Goal: Information Seeking & Learning: Learn about a topic

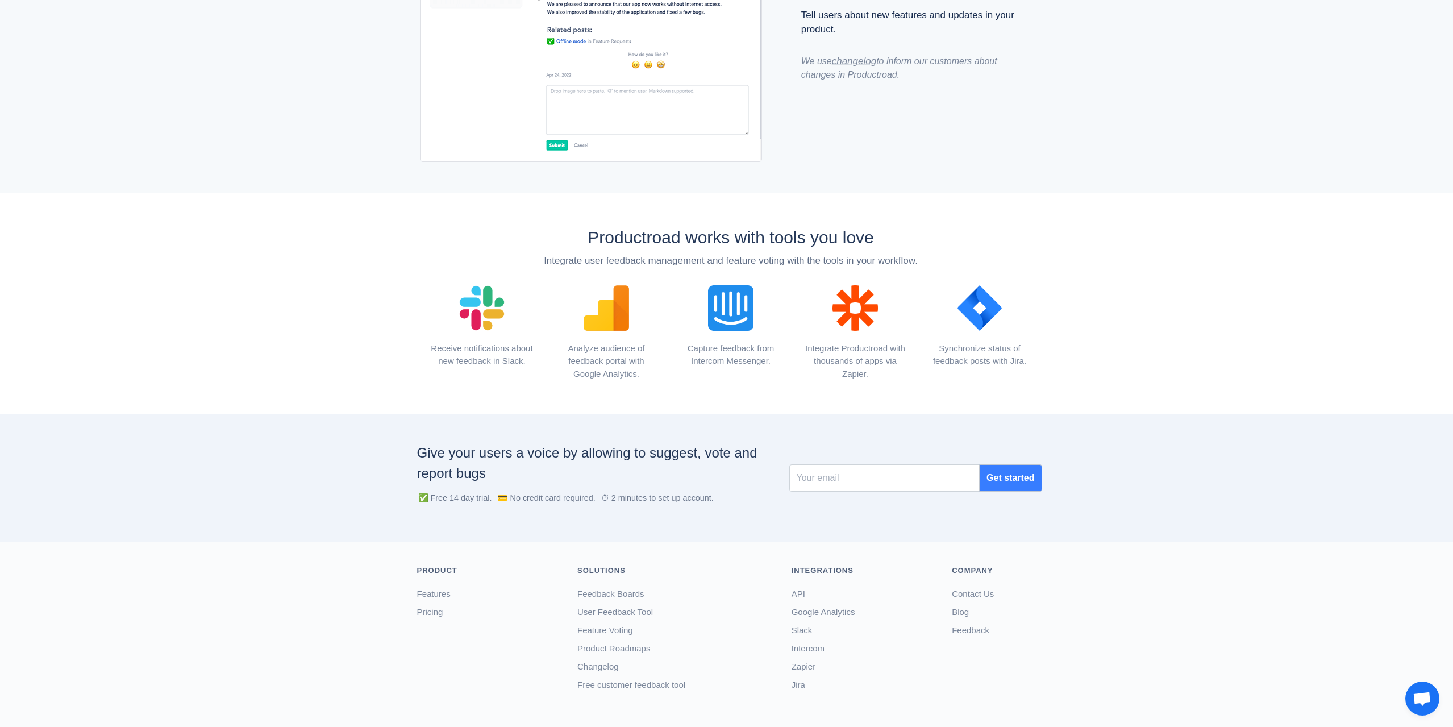
scroll to position [1213, 0]
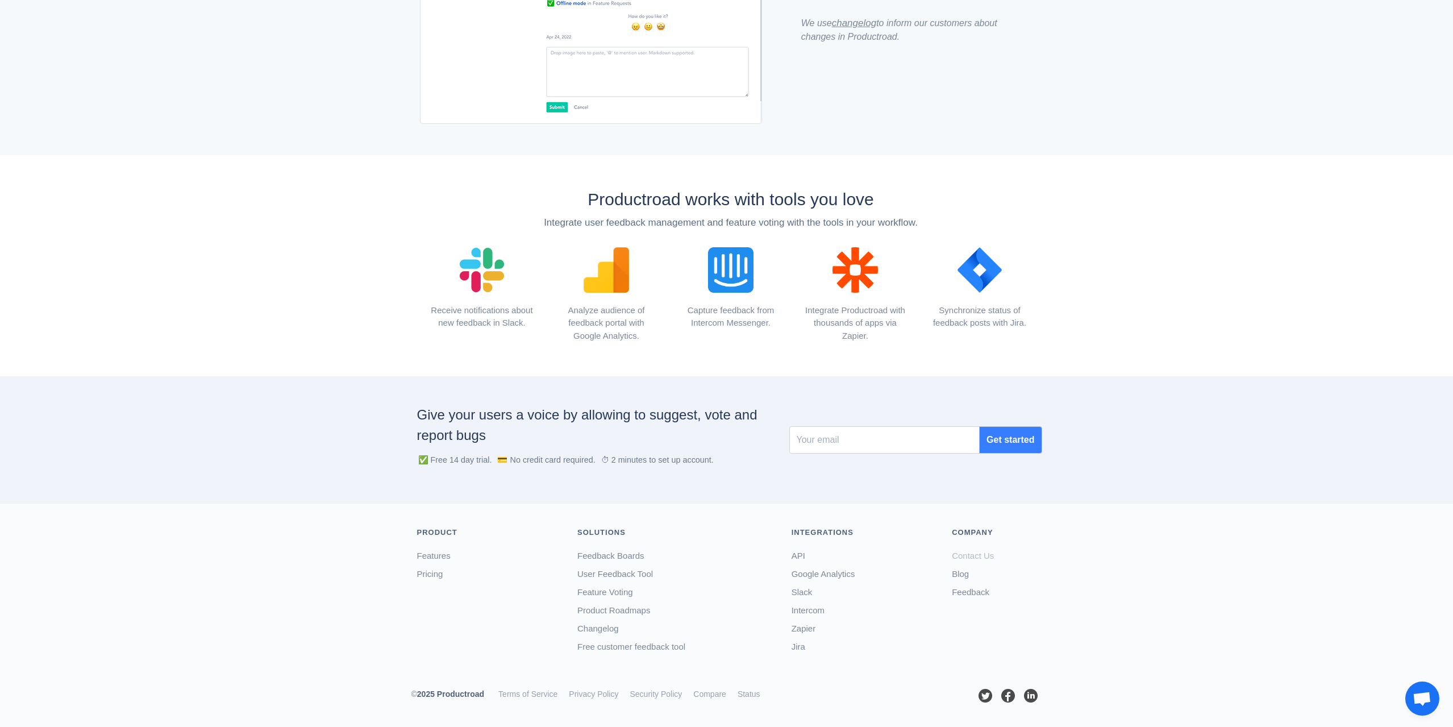
click at [979, 559] on link "Contact Us" at bounding box center [973, 556] width 42 height 10
click at [1176, 225] on div "Productroad works with tools you love Integrate user feedback management and fe…" at bounding box center [726, 265] width 1453 height 221
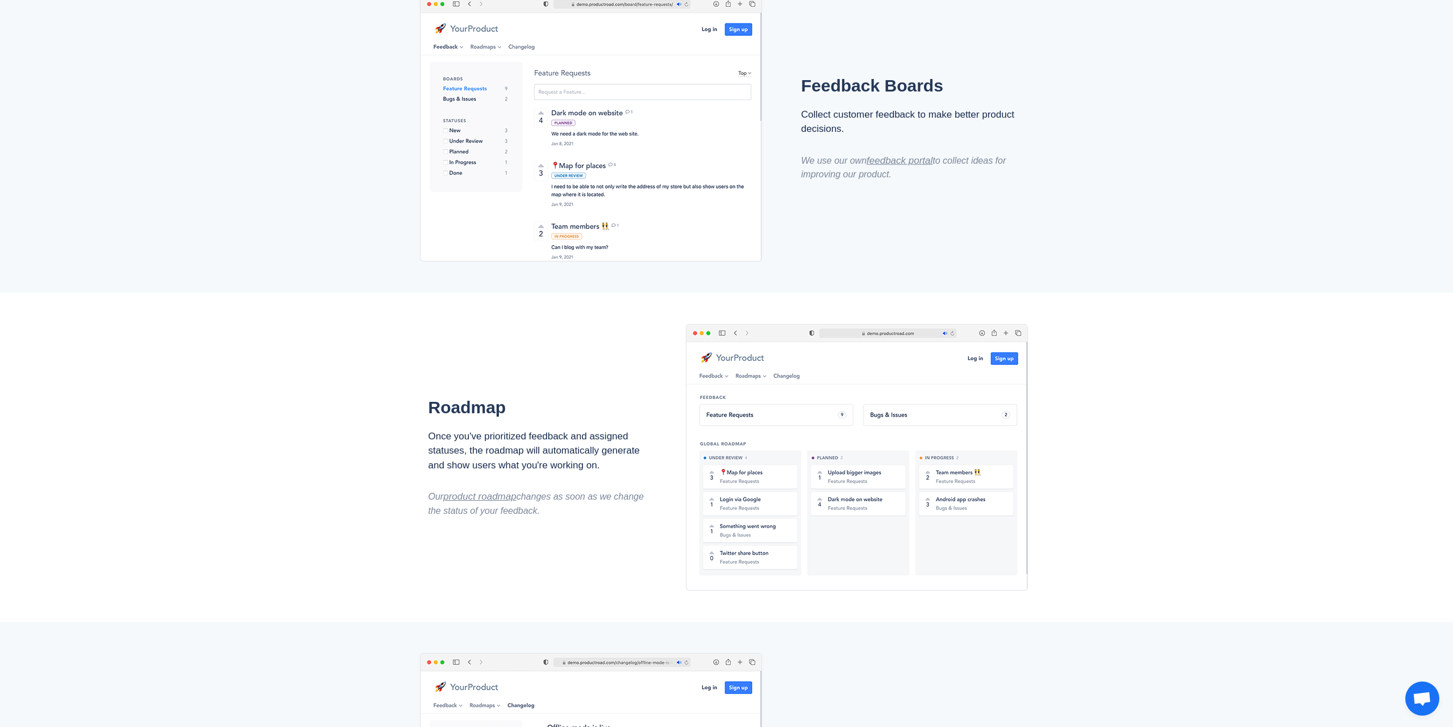
scroll to position [0, 0]
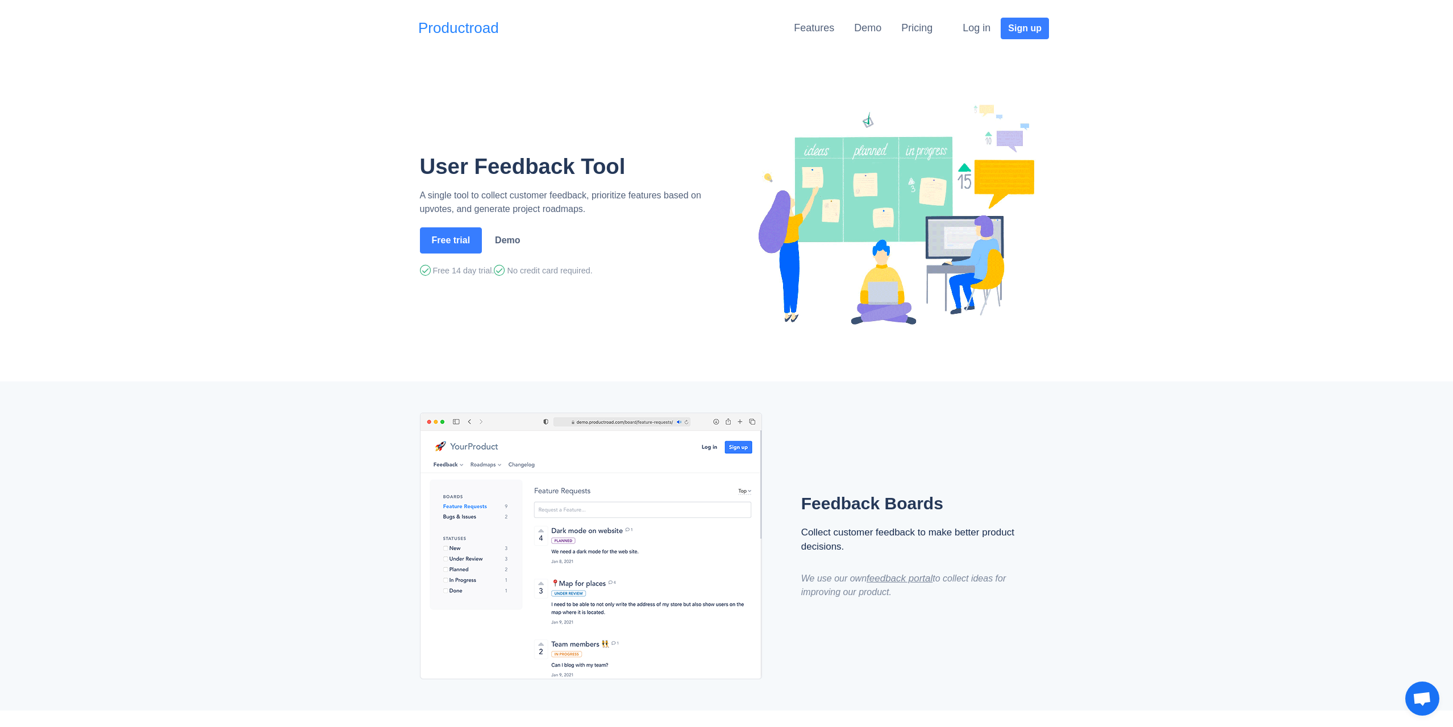
click at [488, 34] on link "Productroad" at bounding box center [458, 28] width 81 height 22
click at [797, 32] on link "Features" at bounding box center [814, 27] width 40 height 11
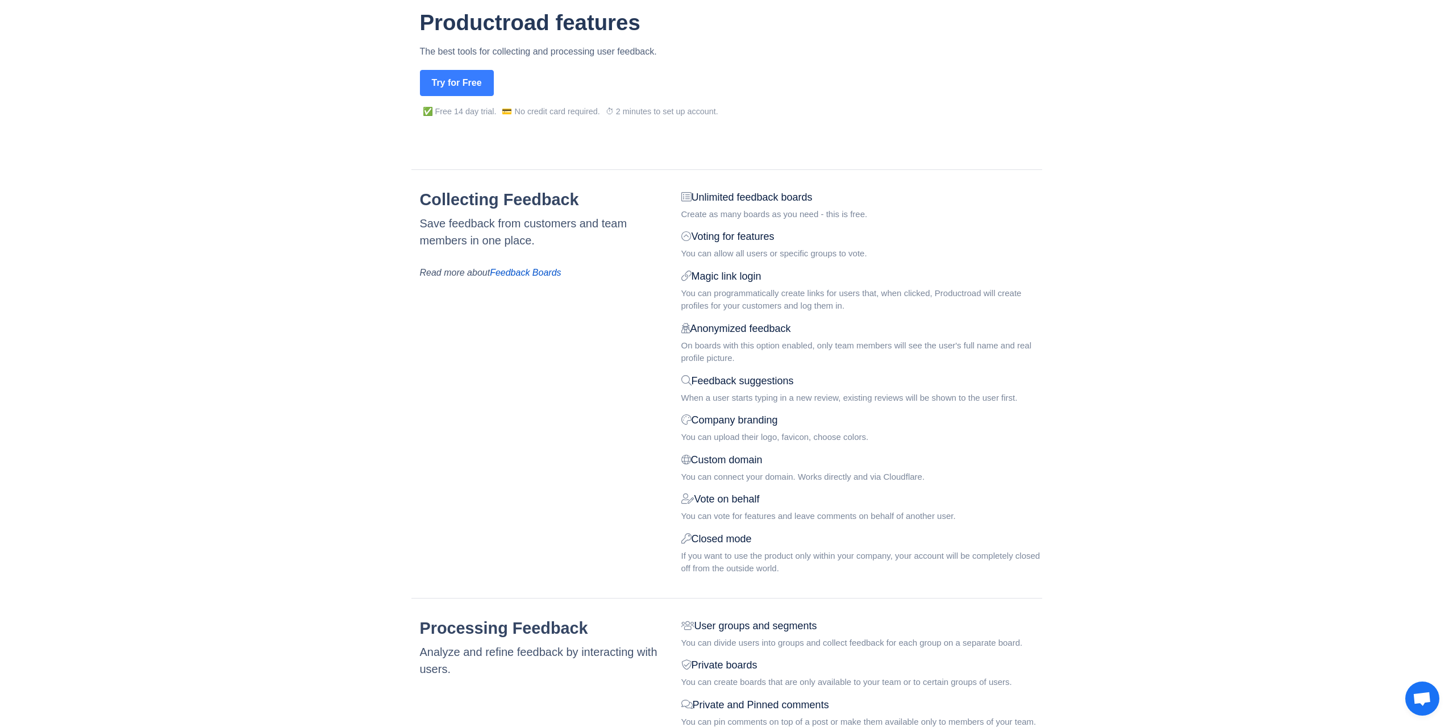
scroll to position [114, 0]
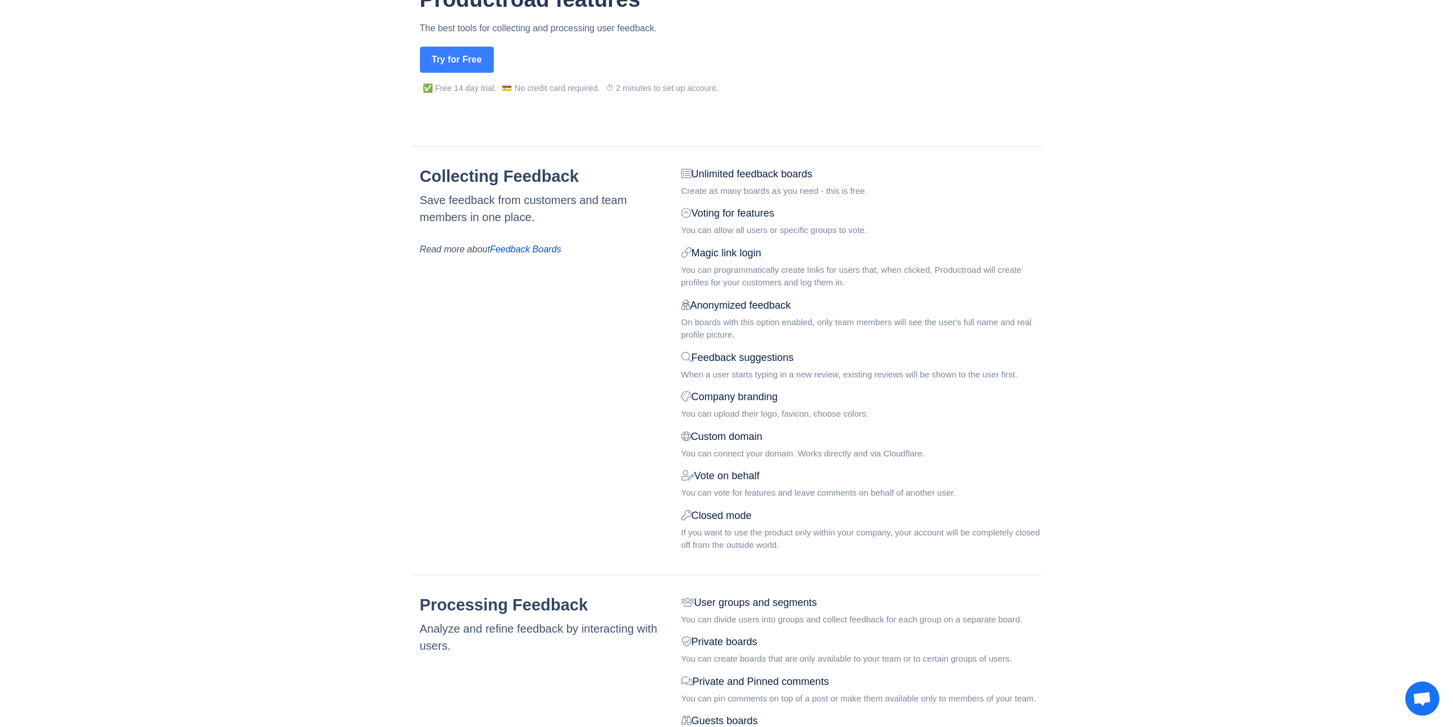
click at [720, 273] on div "You can programmatically create links for users that, when clicked, Productroad…" at bounding box center [861, 277] width 361 height 26
click at [706, 273] on div "You can programmatically create links for users that, when clicked, Productroad…" at bounding box center [861, 277] width 361 height 26
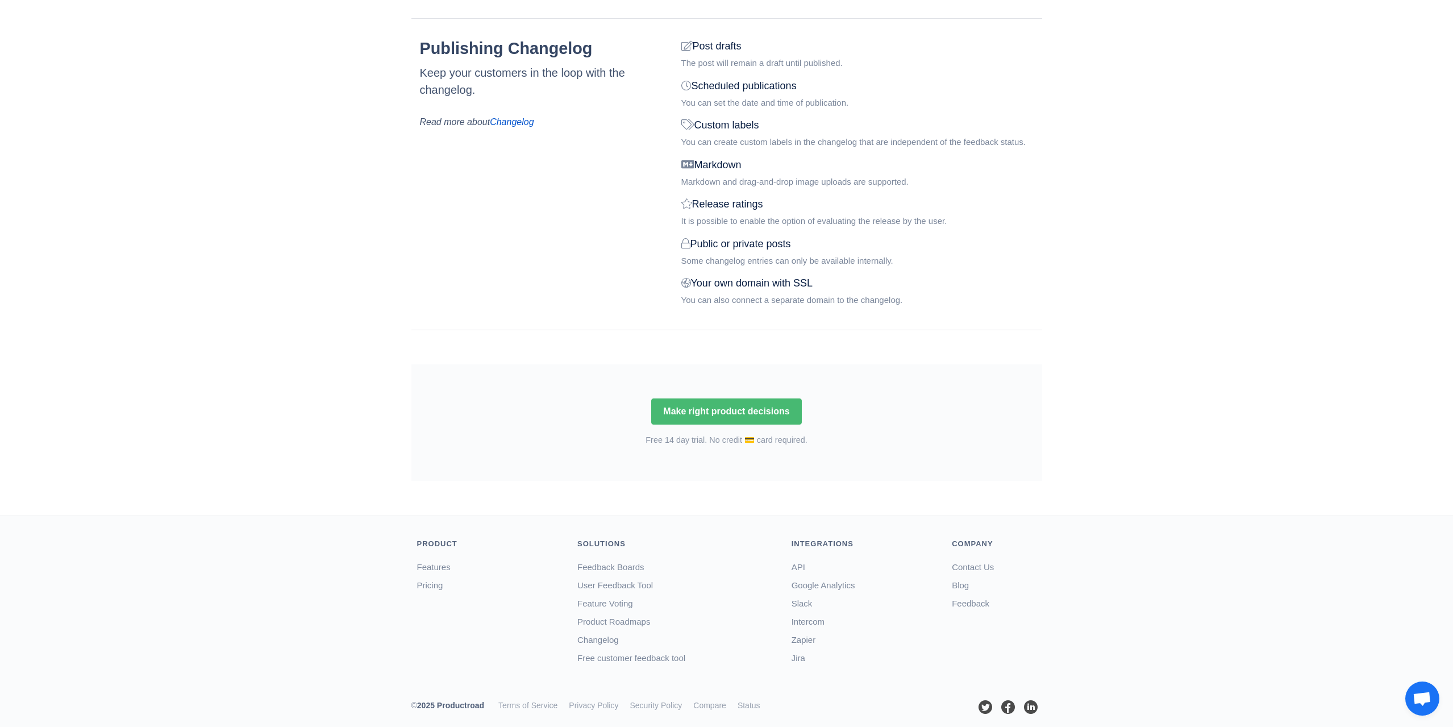
scroll to position [1394, 0]
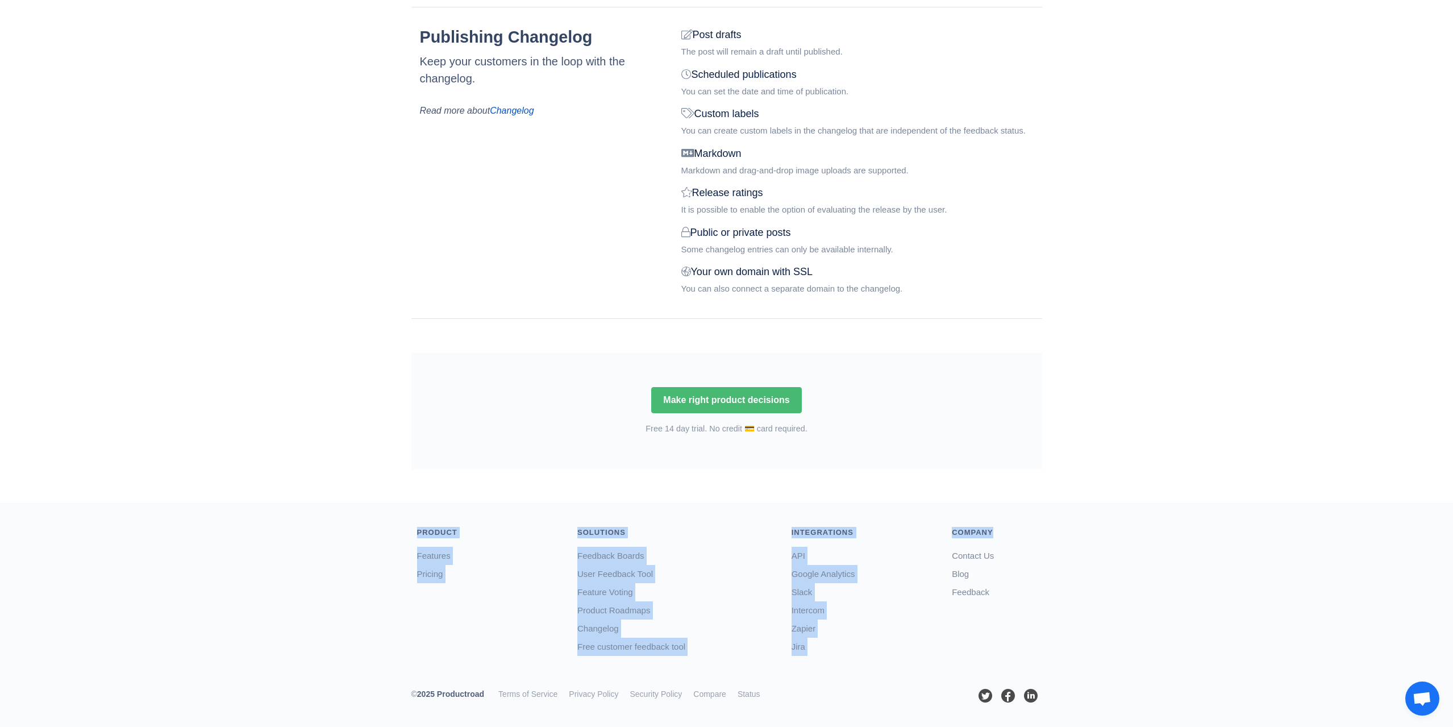
drag, startPoint x: 1454, startPoint y: 466, endPoint x: 1454, endPoint y: 421, distance: 45.5
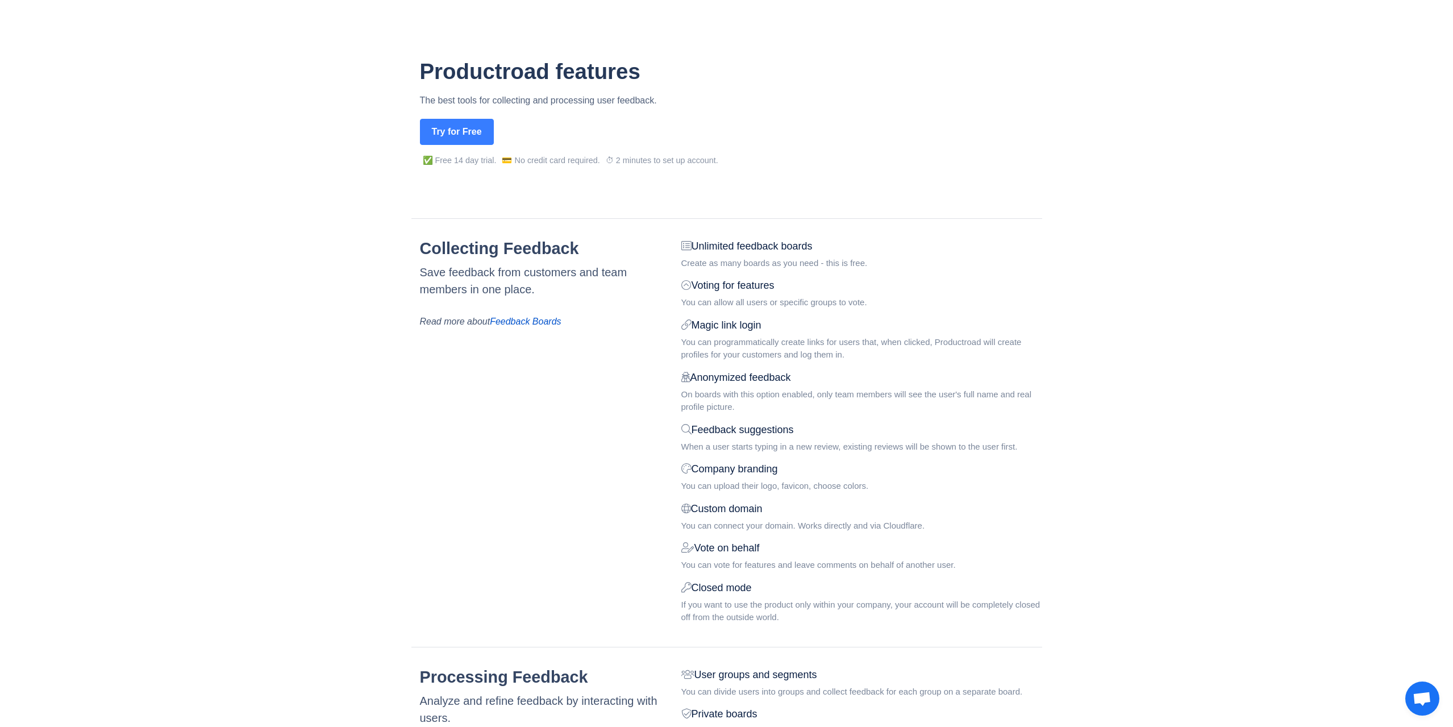
scroll to position [0, 0]
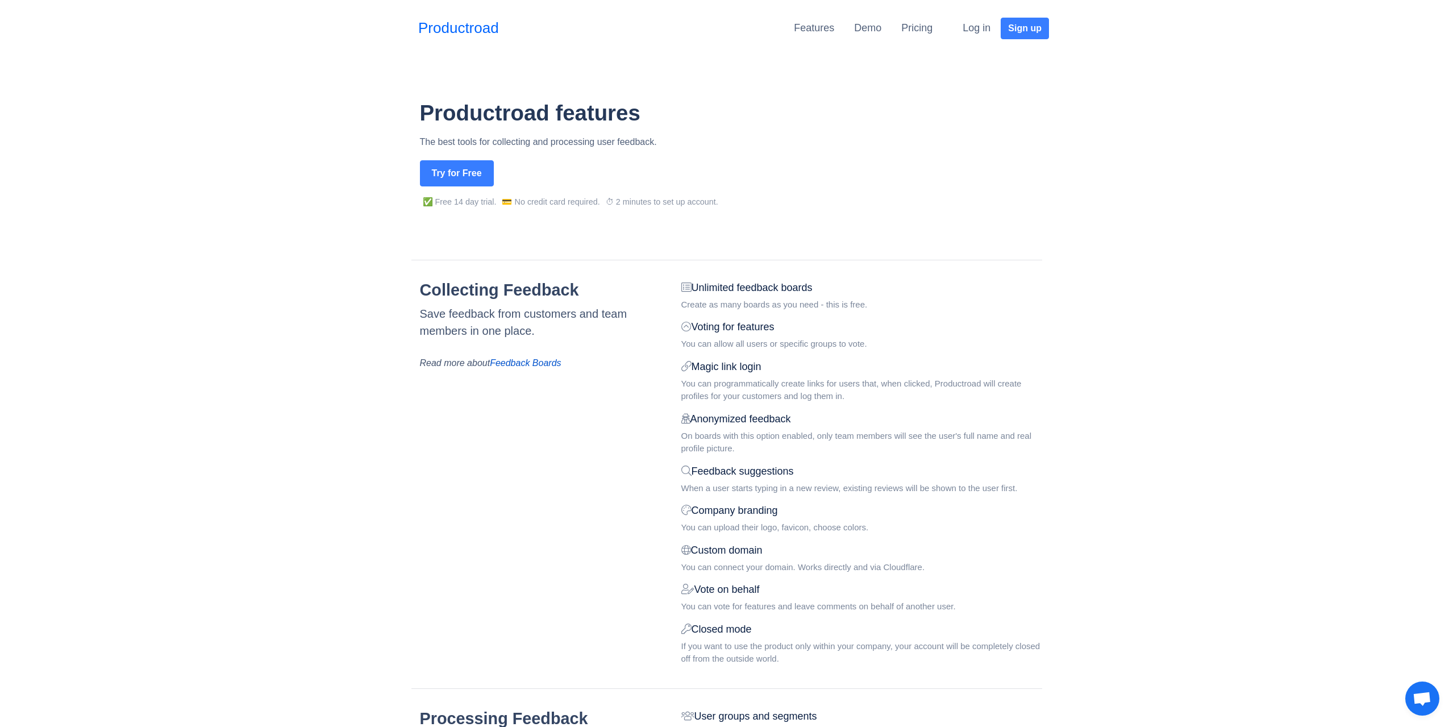
click at [878, 34] on div "Demo" at bounding box center [867, 28] width 27 height 21
click at [876, 31] on link "Demo" at bounding box center [867, 27] width 27 height 11
drag, startPoint x: 1097, startPoint y: 259, endPoint x: 1113, endPoint y: 251, distance: 18.3
drag, startPoint x: 1113, startPoint y: 251, endPoint x: 1109, endPoint y: 245, distance: 7.3
drag, startPoint x: 1114, startPoint y: 245, endPoint x: 1138, endPoint y: 224, distance: 32.2
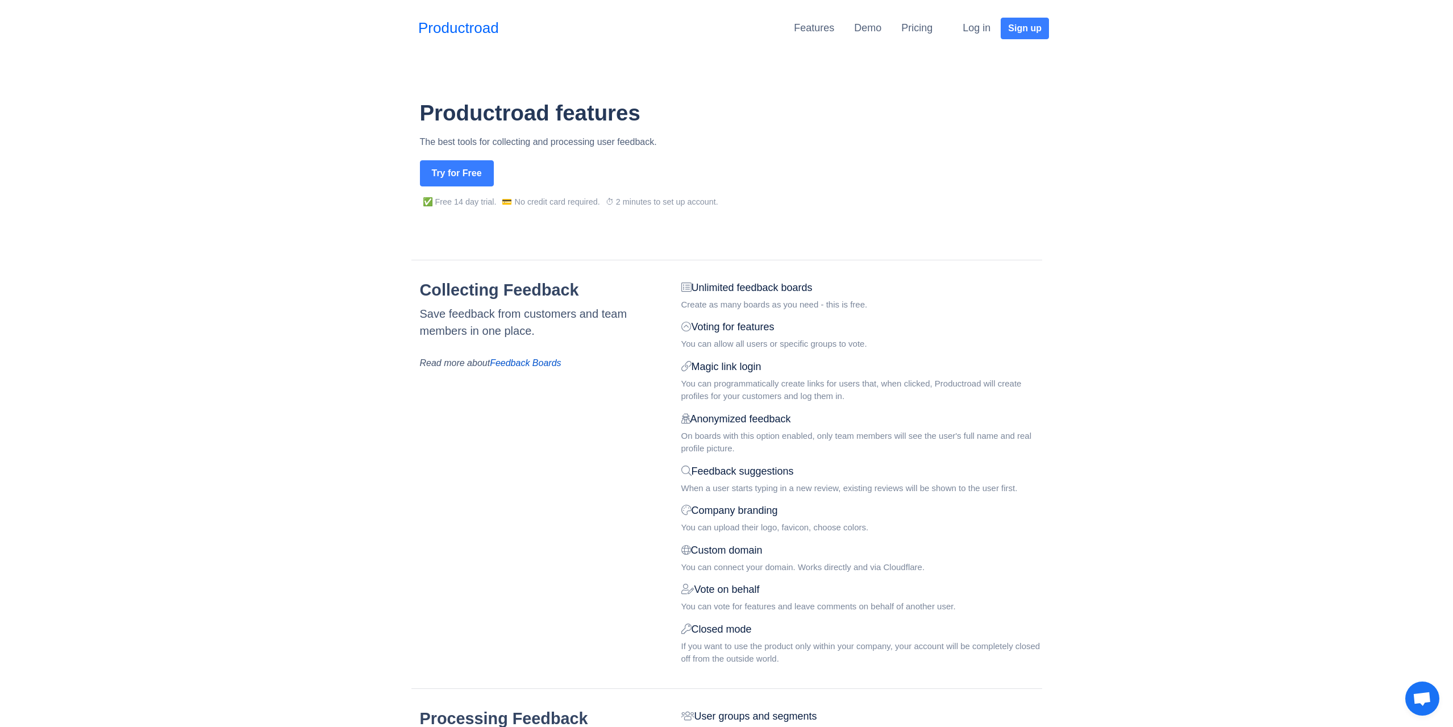
drag, startPoint x: 1138, startPoint y: 224, endPoint x: 1141, endPoint y: 205, distance: 18.9
click at [869, 25] on link "Demo" at bounding box center [867, 27] width 27 height 11
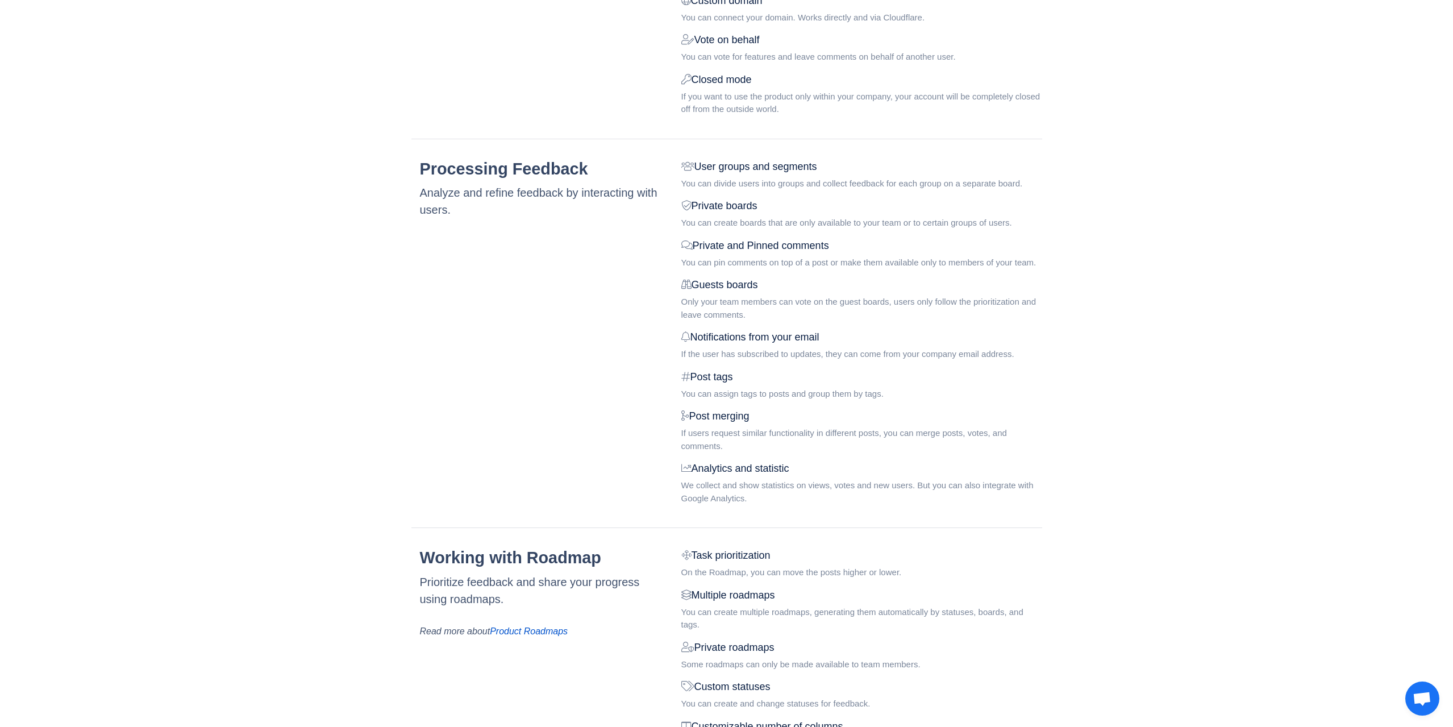
scroll to position [1394, 0]
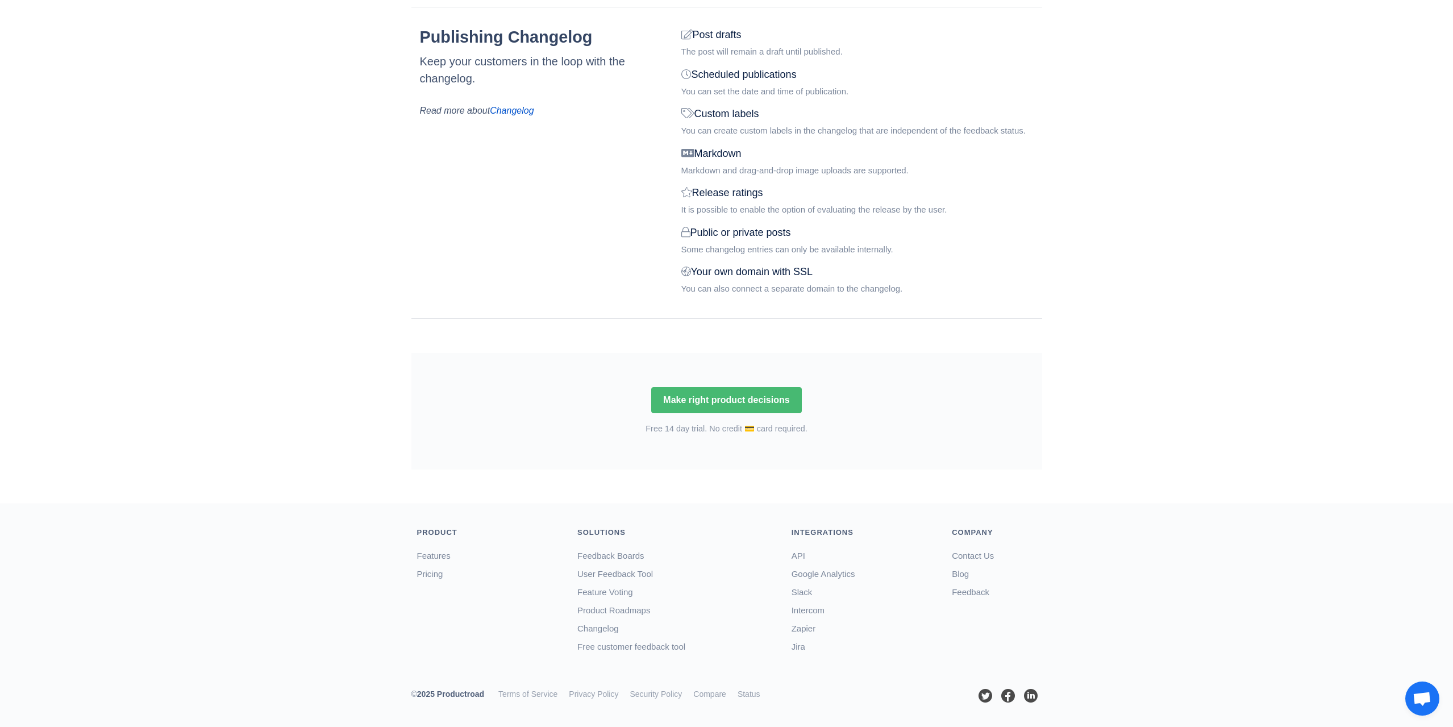
click at [843, 535] on div "Integrations" at bounding box center [864, 532] width 144 height 11
click at [820, 530] on div "Integrations" at bounding box center [864, 532] width 144 height 11
click at [437, 571] on link "Pricing" at bounding box center [430, 574] width 26 height 10
click at [749, 181] on div "Post drafts The post will remain a draft until published. Scheduled publication…" at bounding box center [862, 165] width 378 height 277
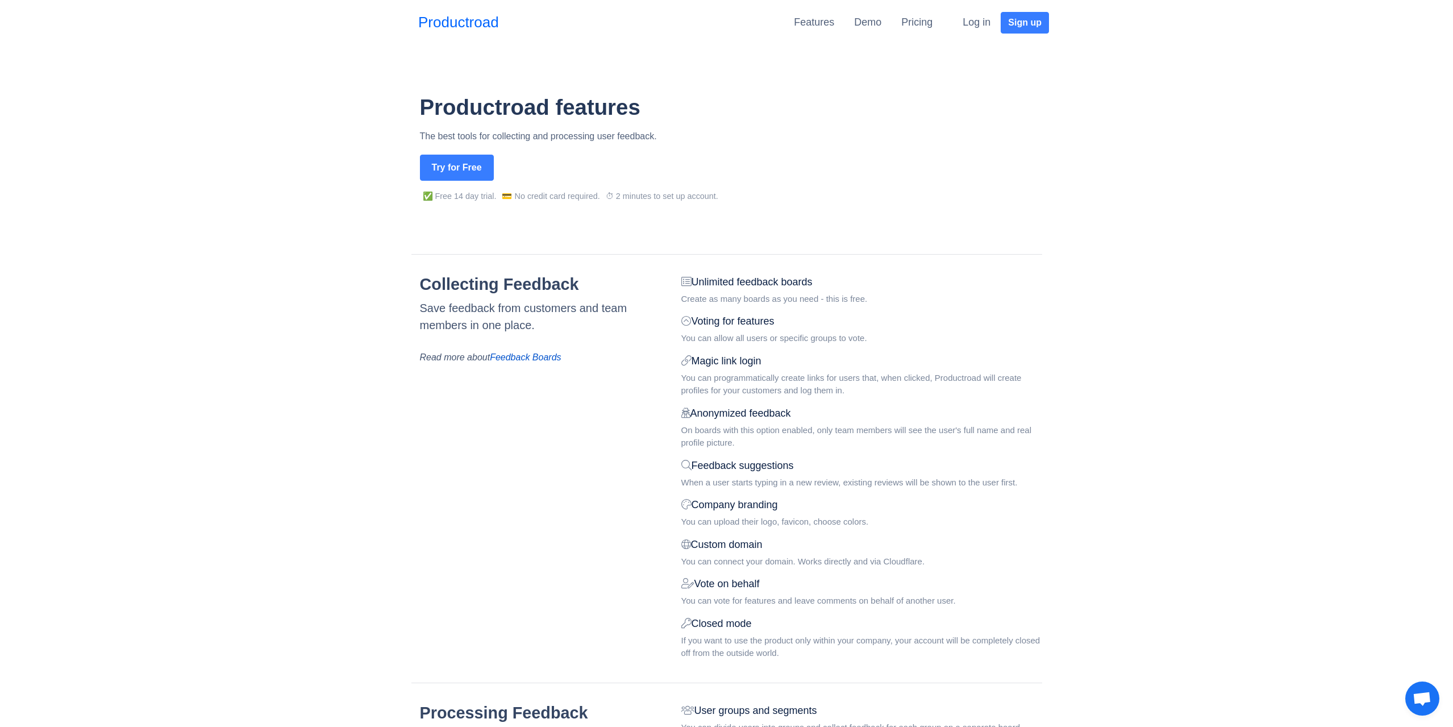
scroll to position [0, 0]
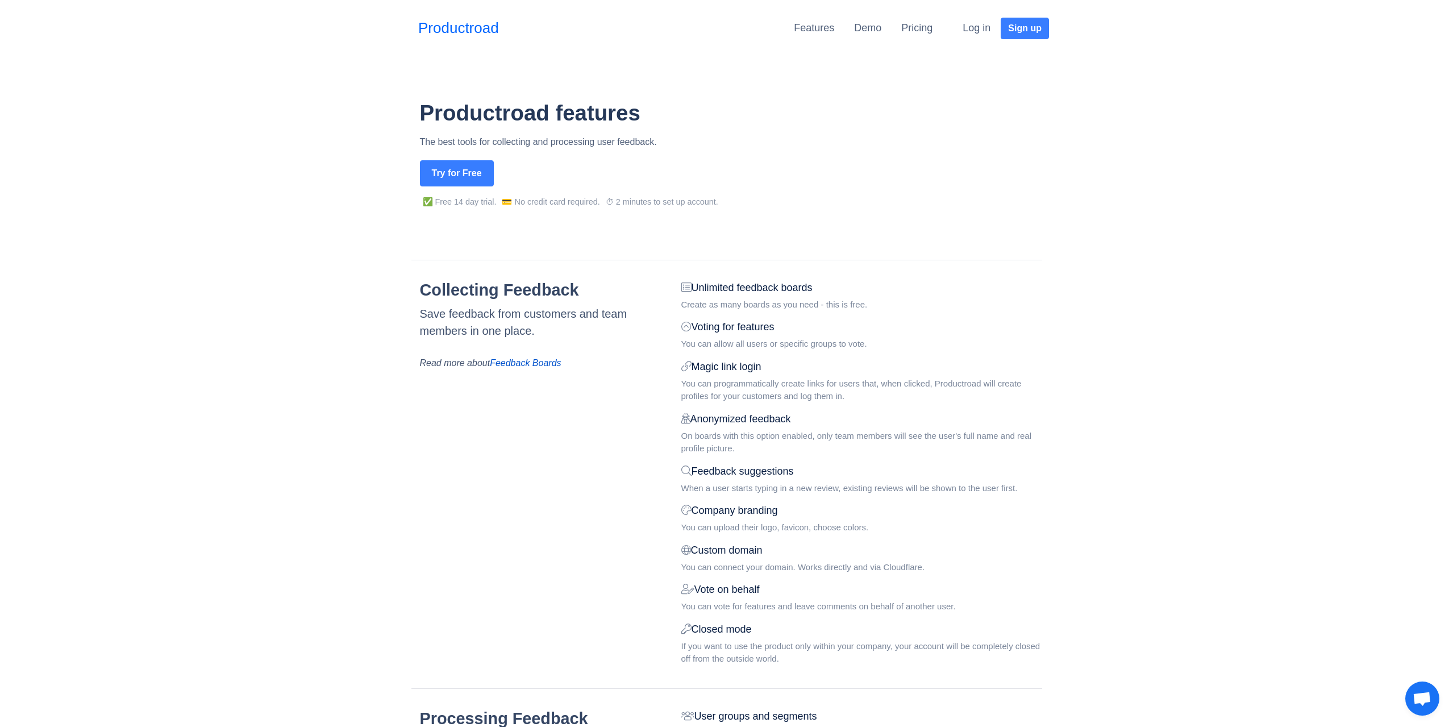
click at [586, 111] on h1 "Productroad features" at bounding box center [731, 113] width 622 height 26
drag, startPoint x: 586, startPoint y: 111, endPoint x: 514, endPoint y: 111, distance: 71.6
click at [514, 111] on h1 "Productroad features" at bounding box center [731, 113] width 622 height 26
click at [562, 139] on p "The best tools for collecting and processing user feedback." at bounding box center [731, 142] width 622 height 14
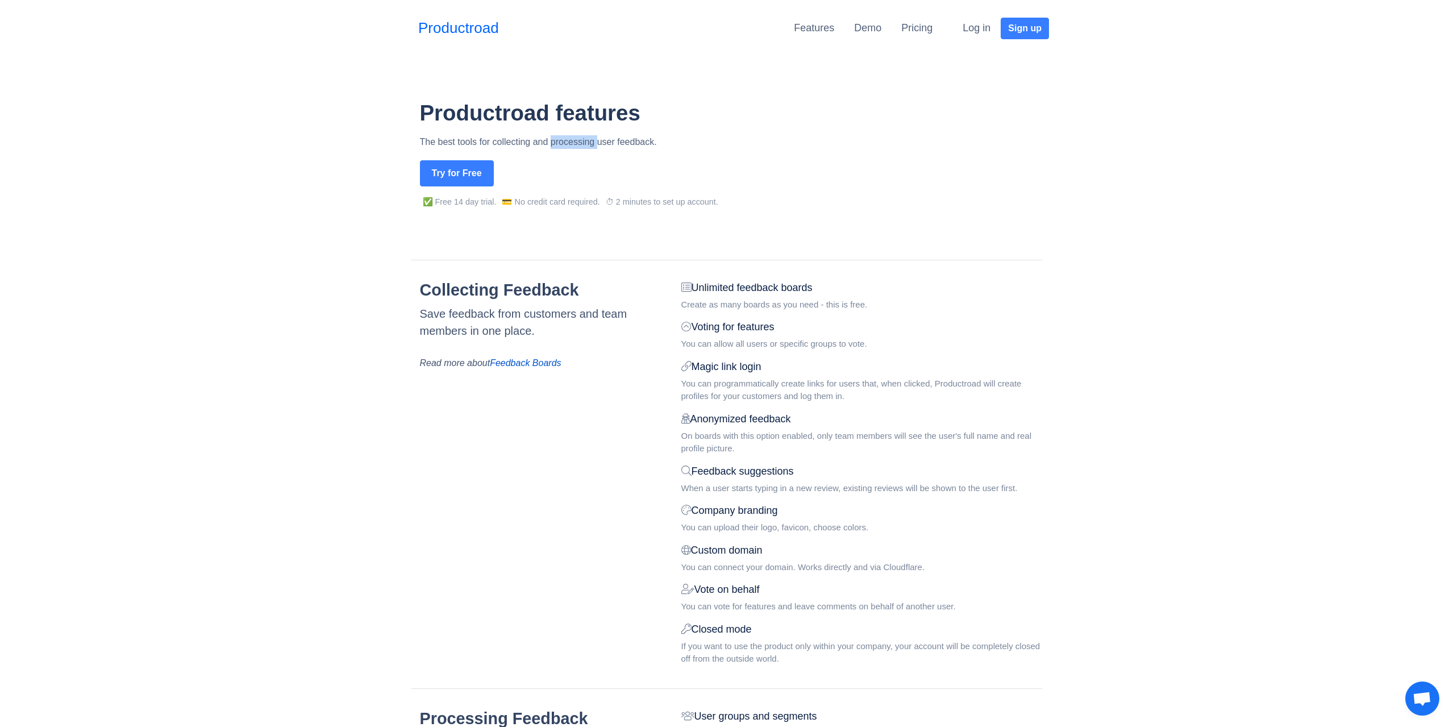
click at [562, 139] on p "The best tools for collecting and processing user feedback." at bounding box center [731, 142] width 622 height 14
click at [555, 140] on p "The best tools for collecting and processing user feedback." at bounding box center [731, 142] width 622 height 14
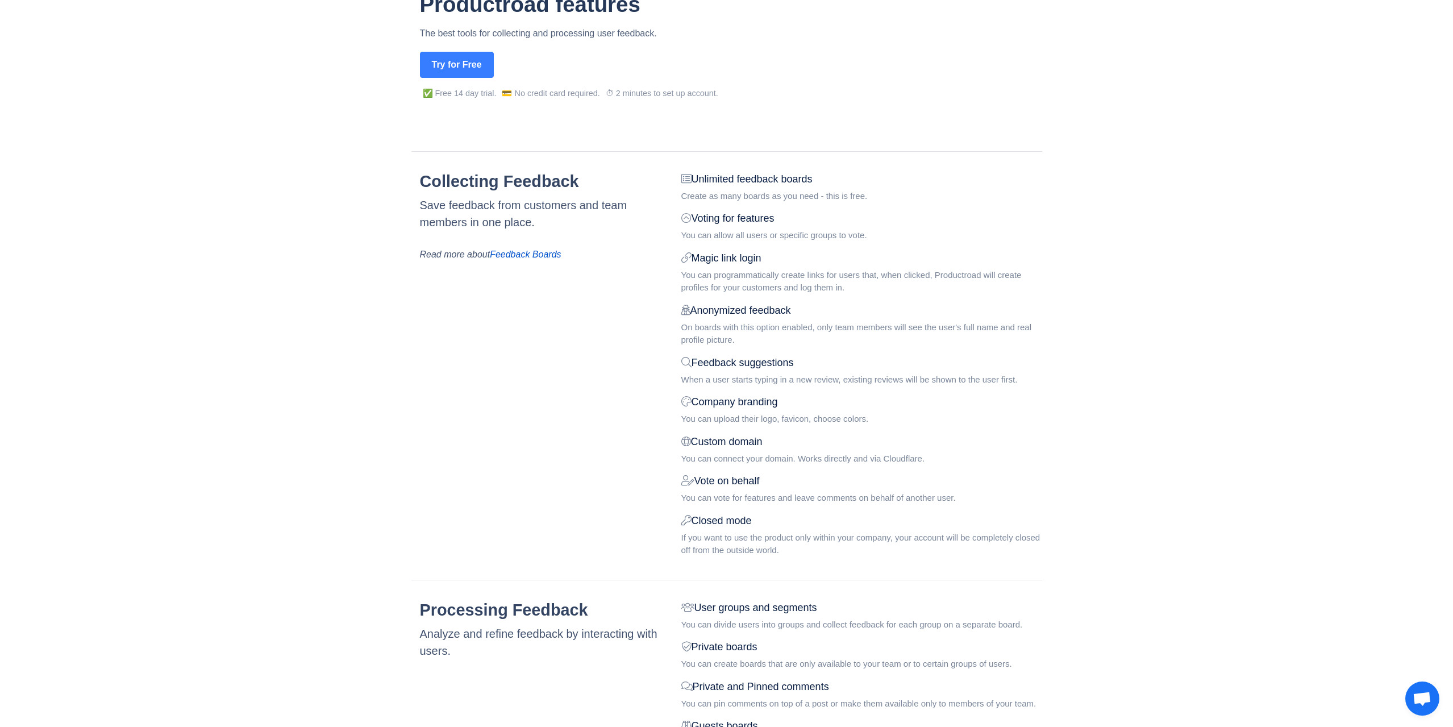
scroll to position [114, 0]
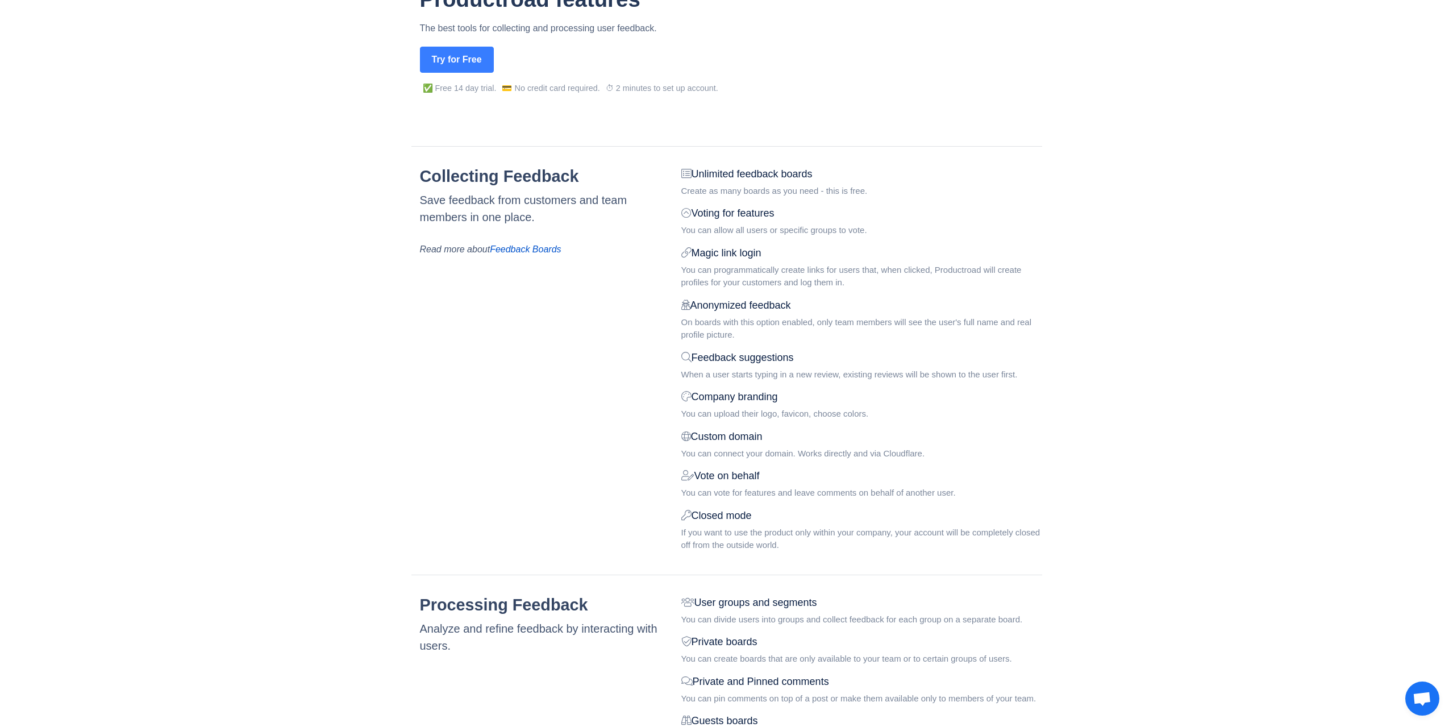
click at [797, 222] on div "Voting for features You can allow all users or specific groups to vote." at bounding box center [861, 221] width 361 height 31
click at [775, 233] on div "You can allow all users or specific groups to vote." at bounding box center [861, 230] width 361 height 13
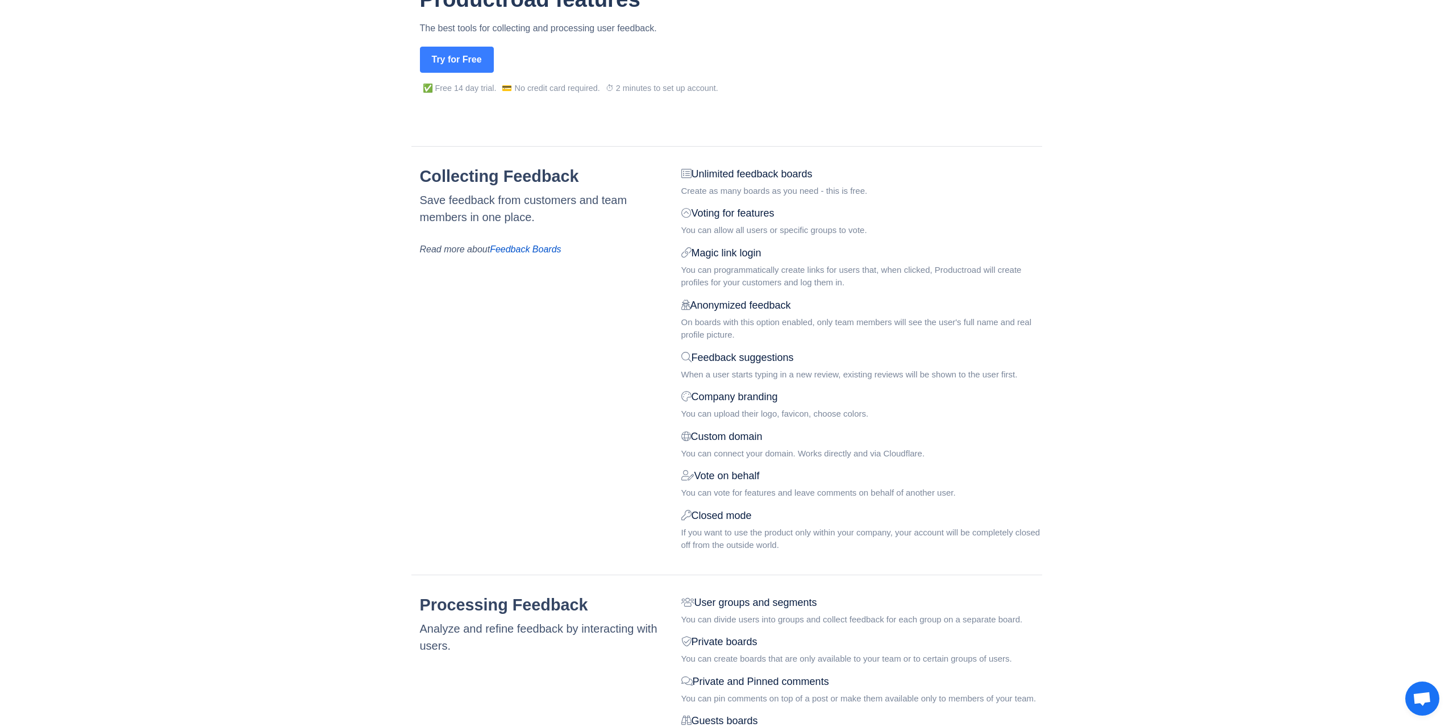
click at [430, 199] on div "Save feedback from customers and team members in one place." at bounding box center [540, 209] width 240 height 34
drag, startPoint x: 430, startPoint y: 199, endPoint x: 464, endPoint y: 207, distance: 35.0
click at [442, 202] on div "Save feedback from customers and team members in one place." at bounding box center [540, 209] width 240 height 34
click at [501, 217] on div "Save feedback from customers and team members in one place." at bounding box center [540, 209] width 240 height 34
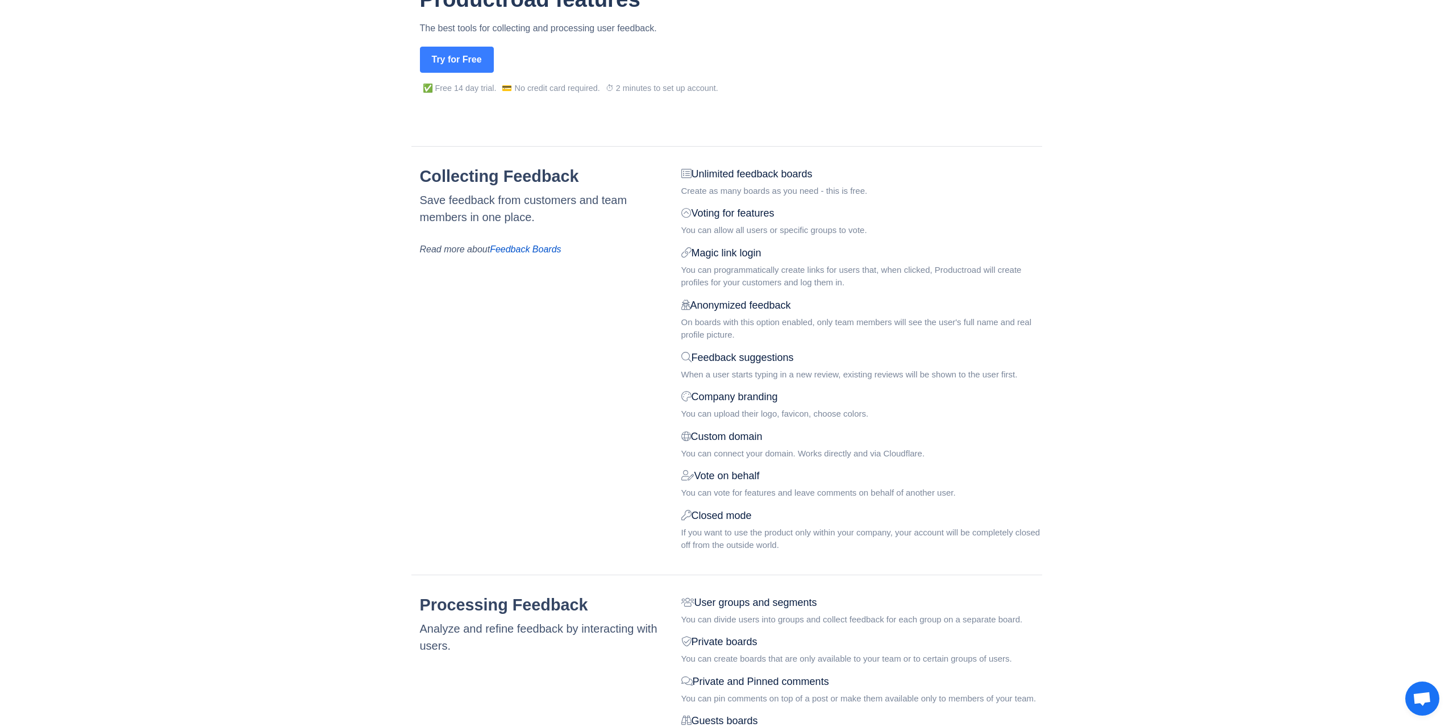
click at [540, 221] on div "Save feedback from customers and team members in one place." at bounding box center [540, 209] width 240 height 34
click at [528, 217] on div "Save feedback from customers and team members in one place." at bounding box center [540, 209] width 240 height 34
drag, startPoint x: 731, startPoint y: 272, endPoint x: 746, endPoint y: 285, distance: 19.7
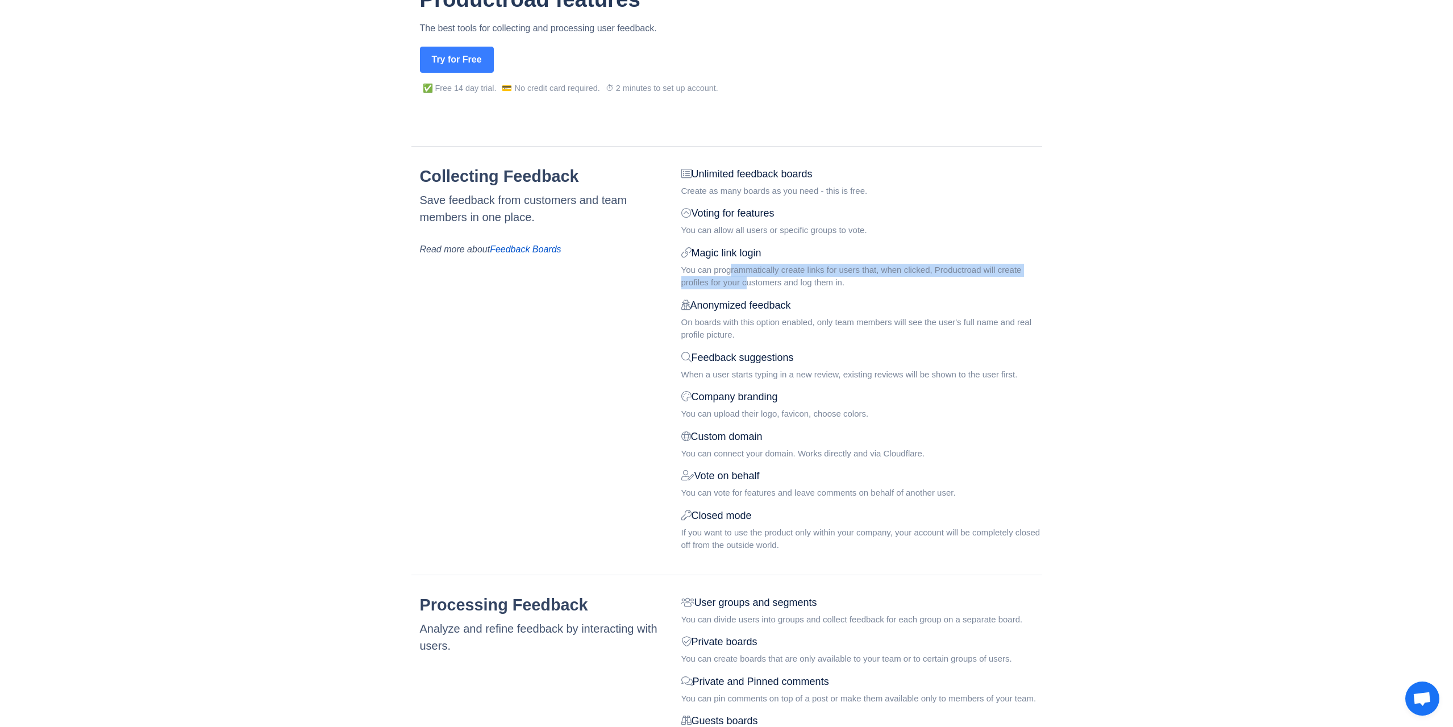
click at [746, 285] on div "You can programmatically create links for users that, when clicked, Productroad…" at bounding box center [861, 277] width 361 height 26
click at [747, 285] on div "You can programmatically create links for users that, when clicked, Productroad…" at bounding box center [861, 277] width 361 height 26
click at [734, 283] on div "You can programmatically create links for users that, when clicked, Productroad…" at bounding box center [861, 277] width 361 height 26
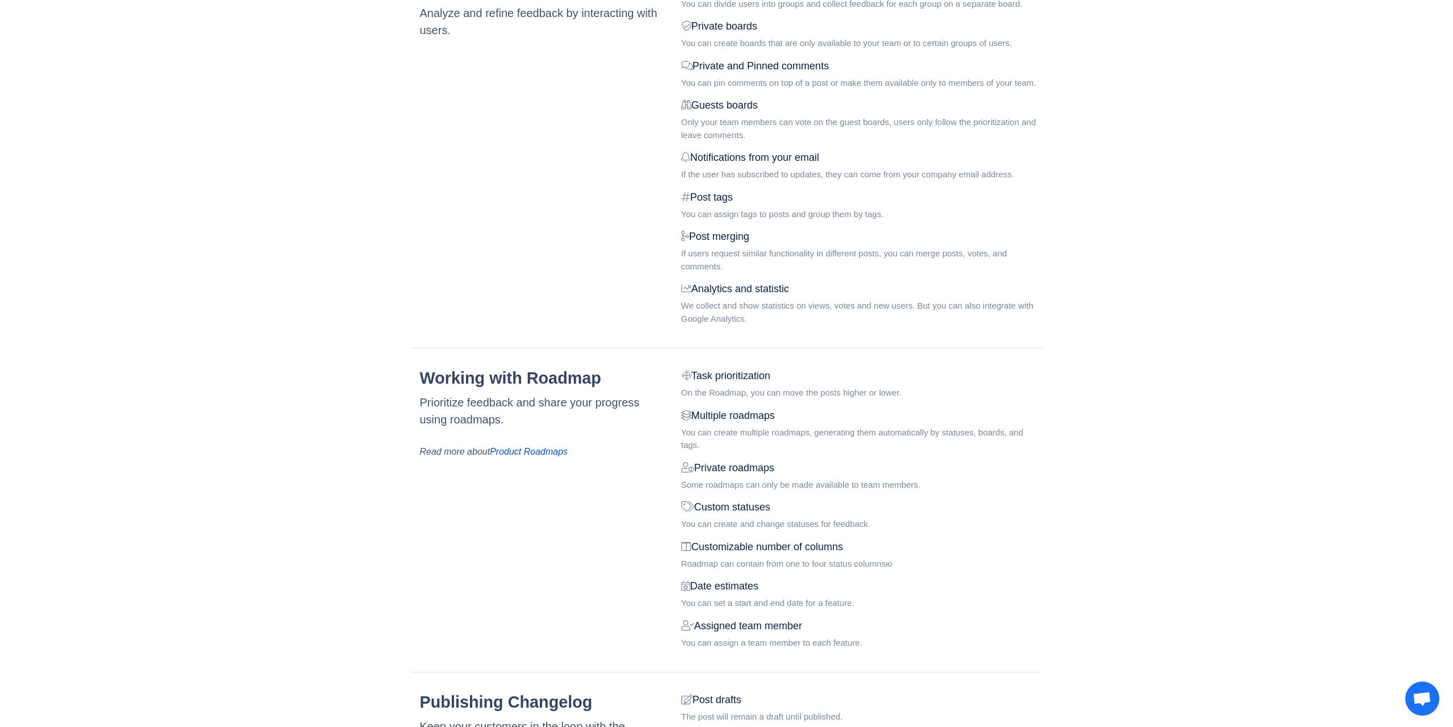
scroll to position [739, 0]
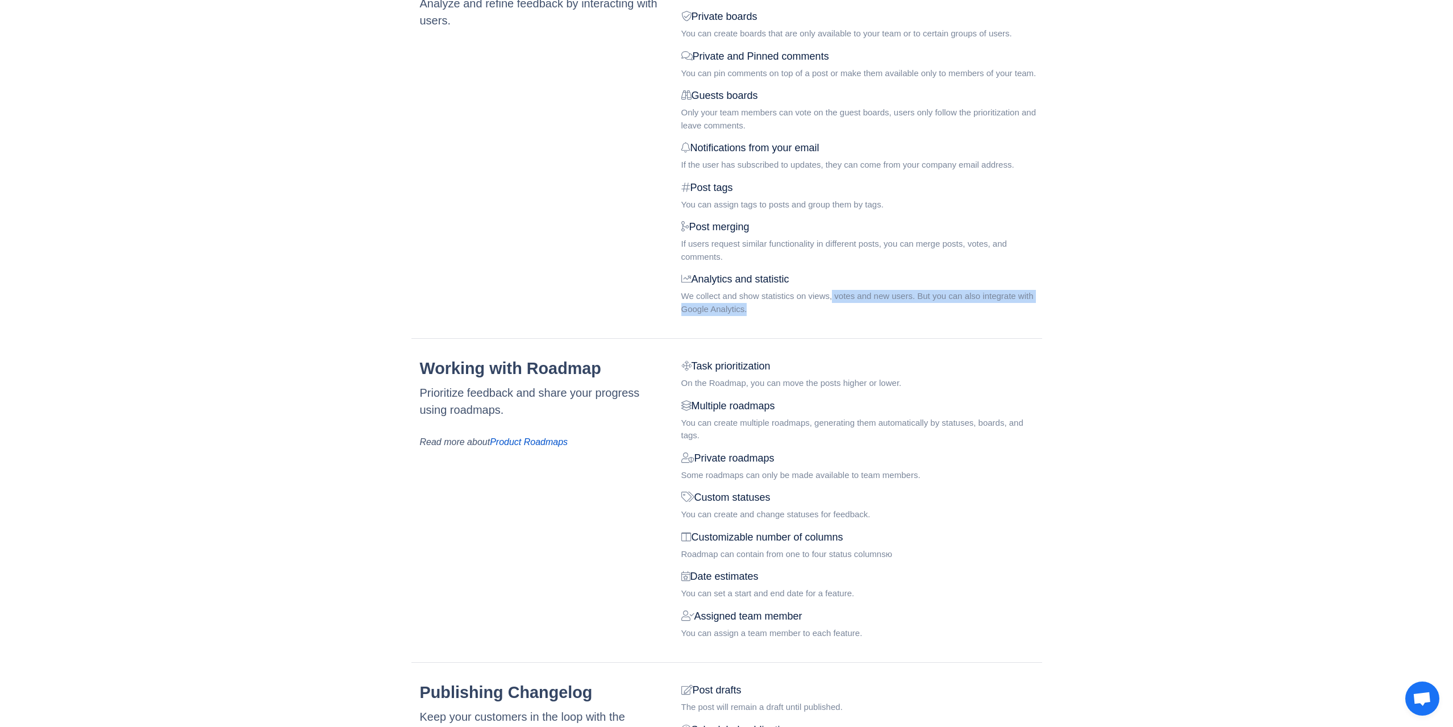
drag, startPoint x: 833, startPoint y: 298, endPoint x: 833, endPoint y: 306, distance: 7.4
click at [833, 306] on div "We collect and show statistics on views, votes and new users. But you can also …" at bounding box center [861, 303] width 361 height 26
click at [833, 301] on div "We collect and show statistics on views, votes and new users. But you can also …" at bounding box center [861, 303] width 361 height 26
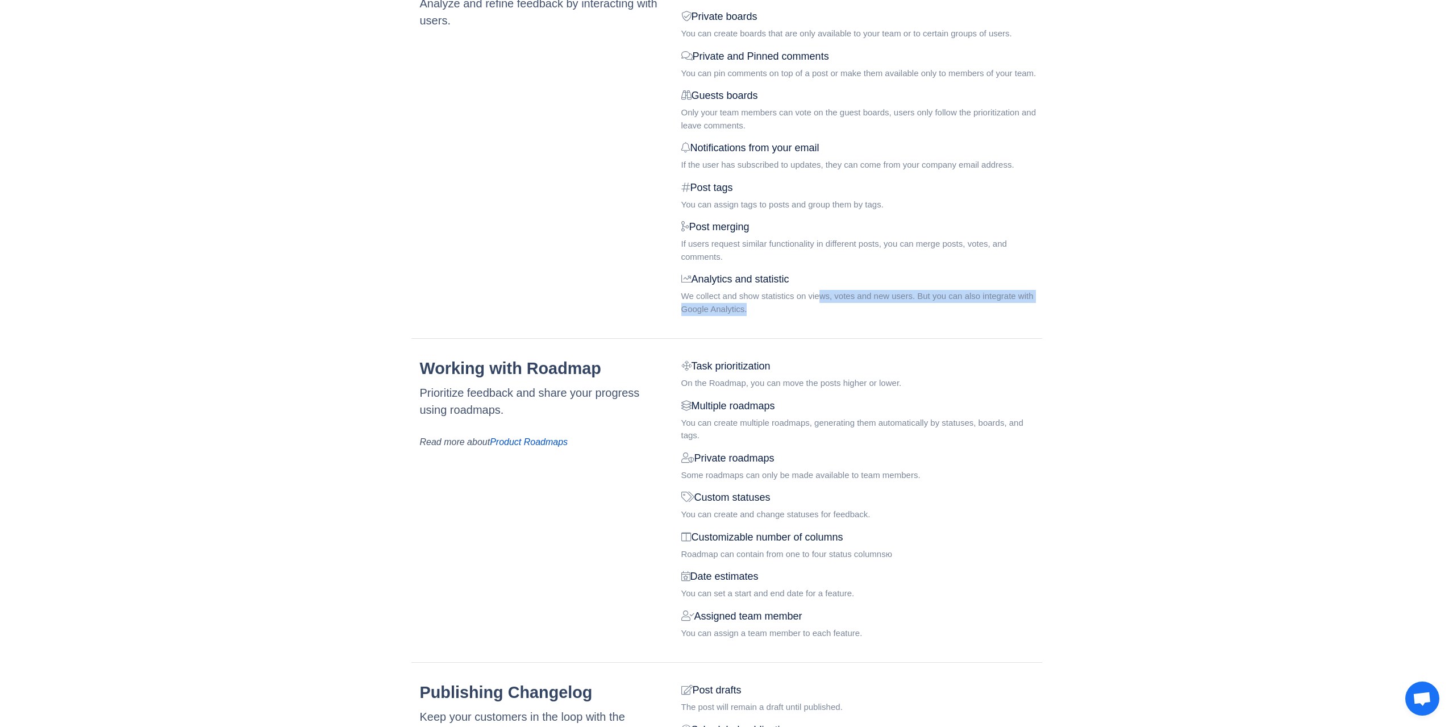
drag, startPoint x: 821, startPoint y: 297, endPoint x: 835, endPoint y: 305, distance: 16.1
click at [834, 305] on div "We collect and show statistics on views, votes and new users. But you can also …" at bounding box center [861, 303] width 361 height 26
click at [835, 305] on div "We collect and show statistics on views, votes and new users. But you can also …" at bounding box center [861, 303] width 361 height 26
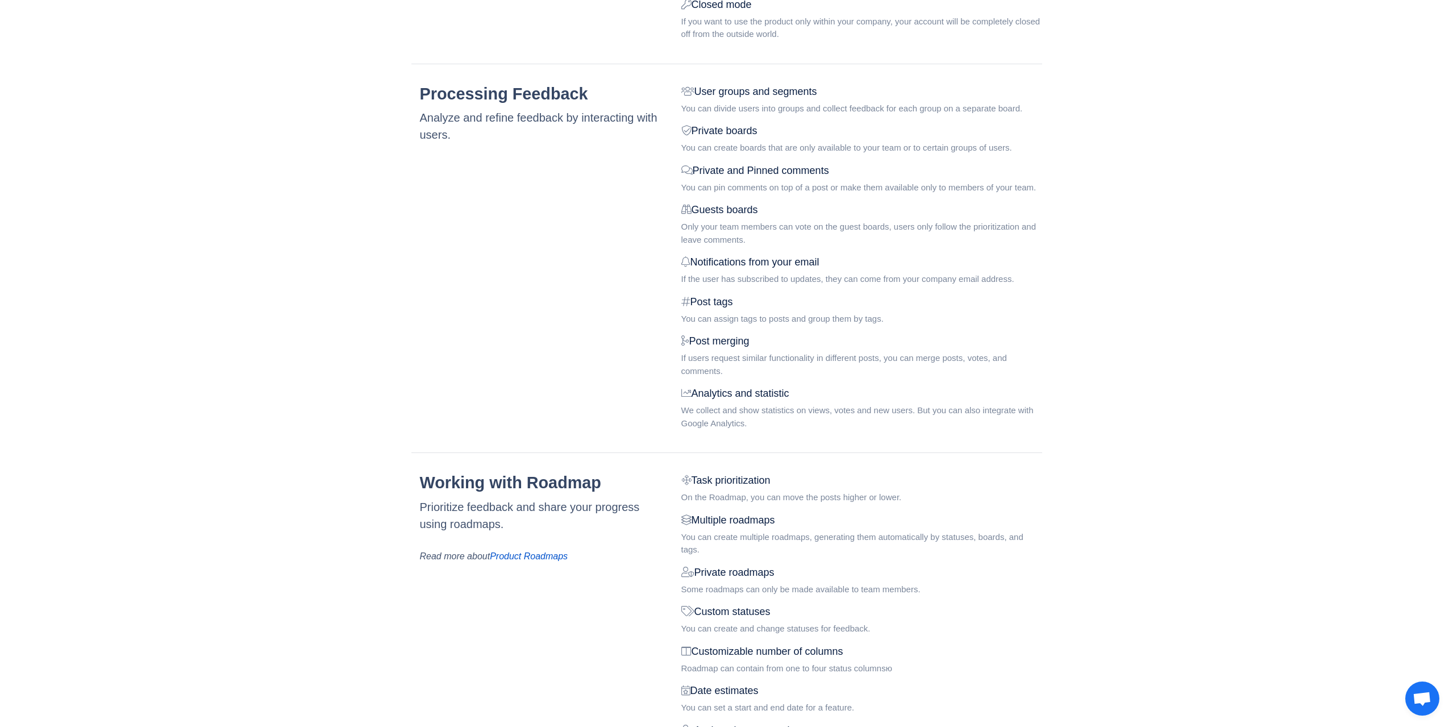
scroll to position [625, 0]
click at [777, 412] on div "We collect and show statistics on views, votes and new users. But you can also …" at bounding box center [861, 417] width 361 height 26
drag, startPoint x: 777, startPoint y: 412, endPoint x: 907, endPoint y: 413, distance: 129.6
click at [907, 413] on div "We collect and show statistics on views, votes and new users. But you can also …" at bounding box center [861, 417] width 361 height 26
copy div "statistics on views, votes and new users"
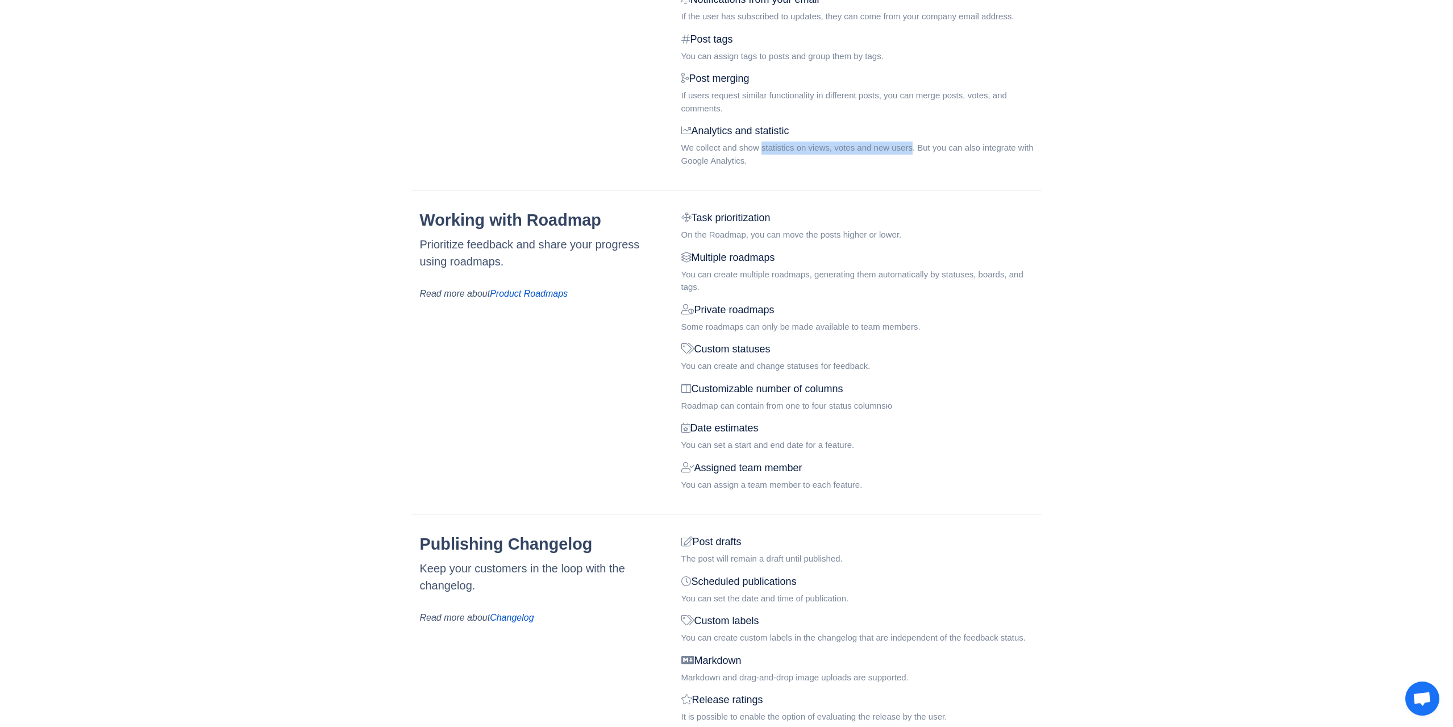
scroll to position [909, 0]
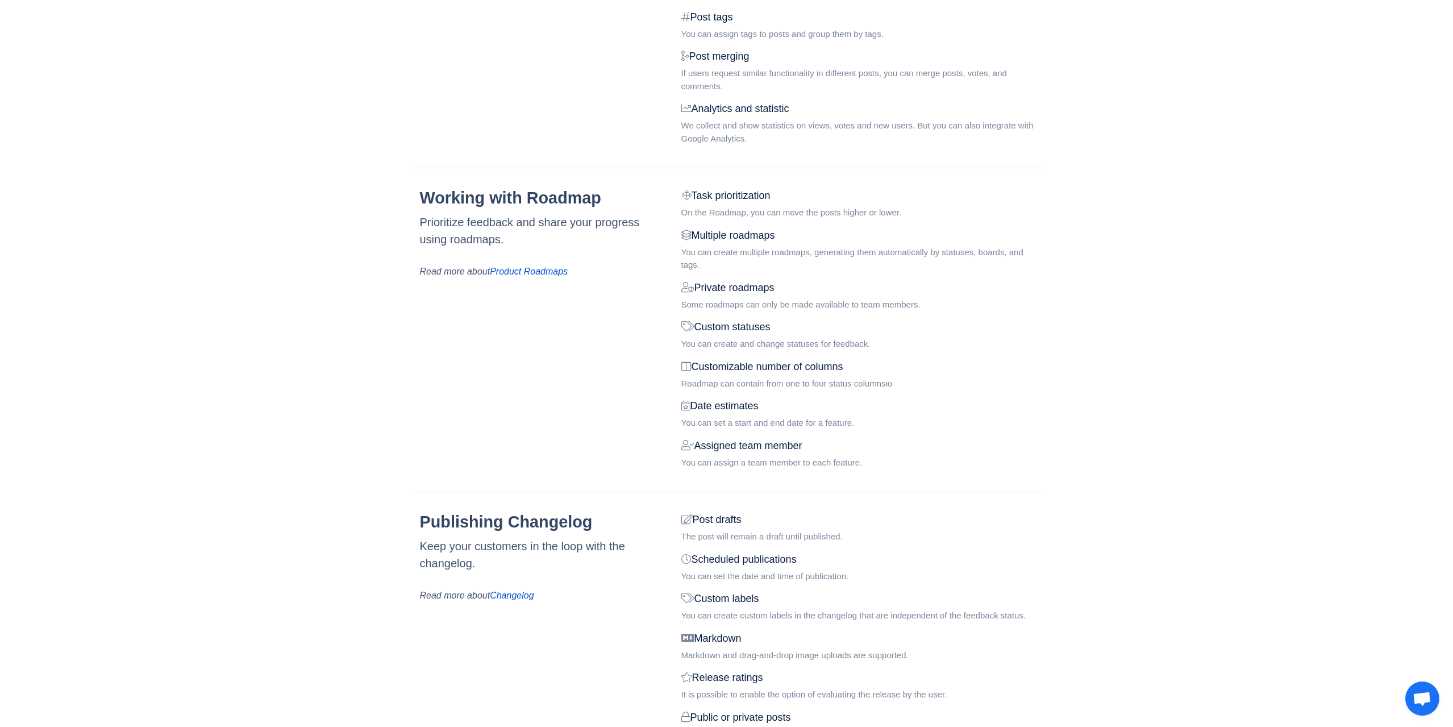
click at [764, 308] on div "Some roadmaps can only be made available to team members." at bounding box center [861, 304] width 361 height 13
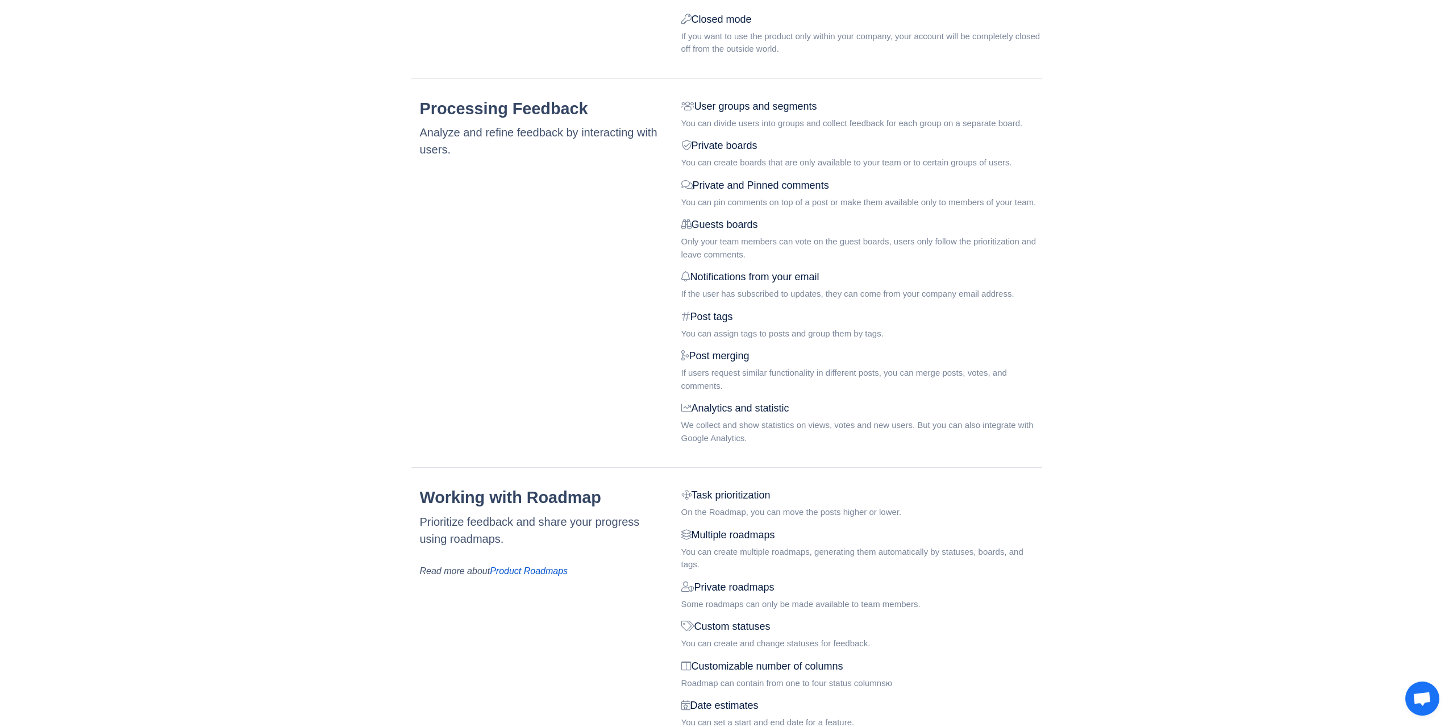
scroll to position [542, 0]
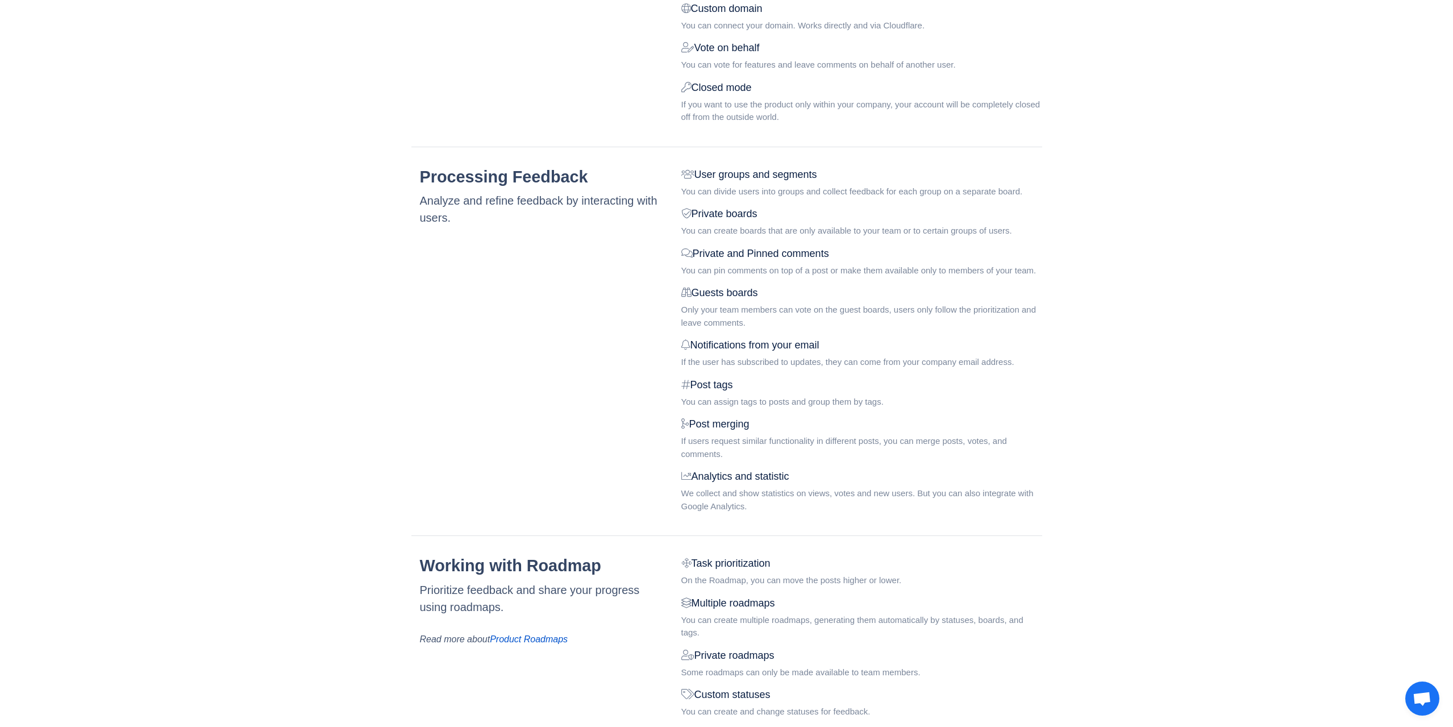
drag, startPoint x: 1450, startPoint y: 456, endPoint x: 1443, endPoint y: 344, distance: 112.2
click at [1443, 345] on main "Productroad features The best tools for collecting and processing user feedback…" at bounding box center [726, 440] width 1453 height 1764
click at [1424, 344] on main "Productroad features The best tools for collecting and processing user feedback…" at bounding box center [726, 440] width 1453 height 1764
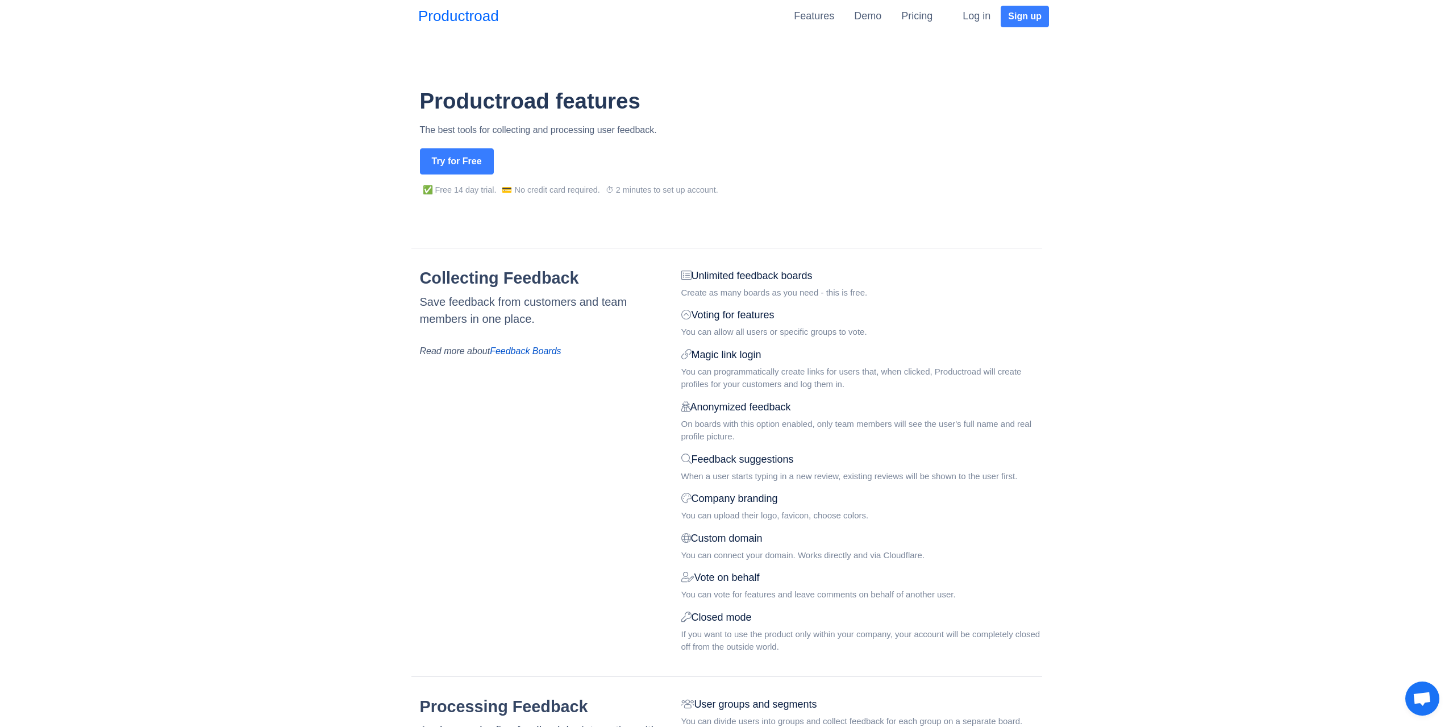
scroll to position [0, 0]
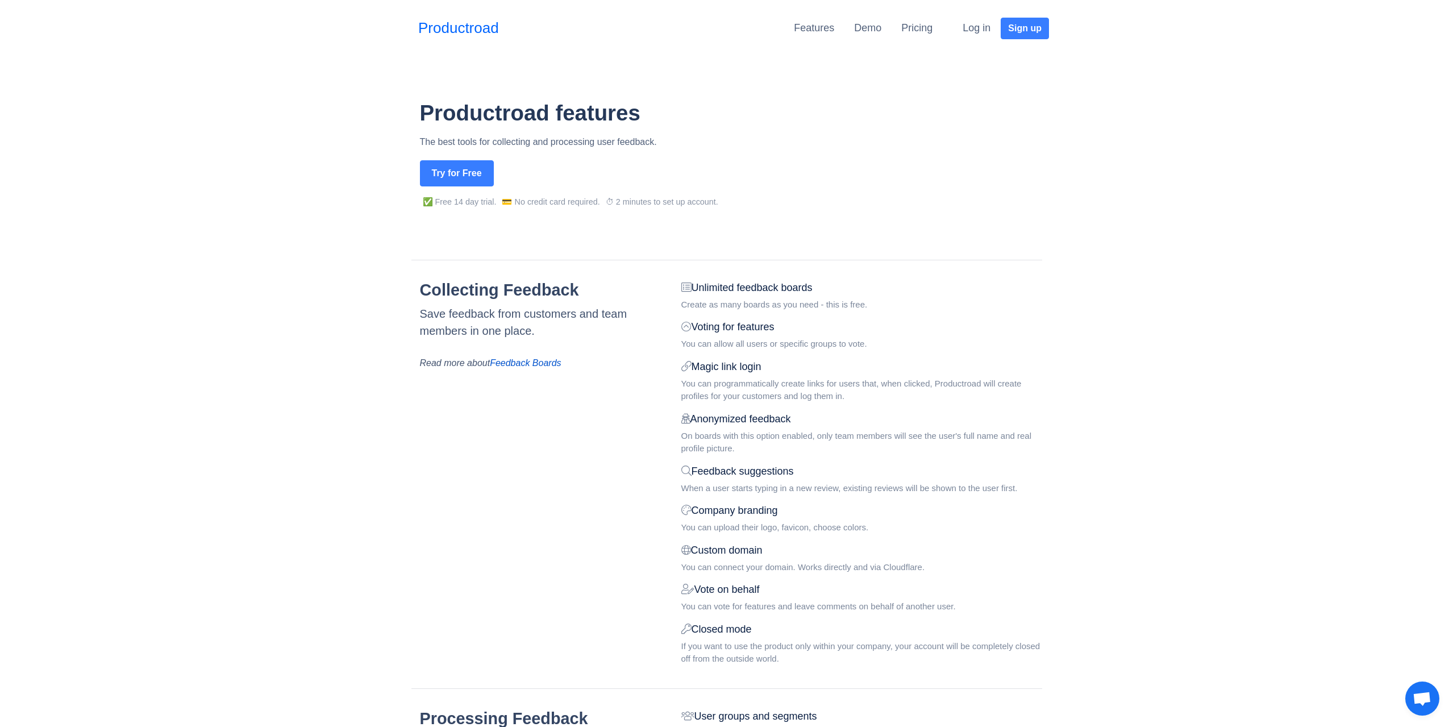
click at [878, 22] on div "Demo" at bounding box center [867, 28] width 27 height 21
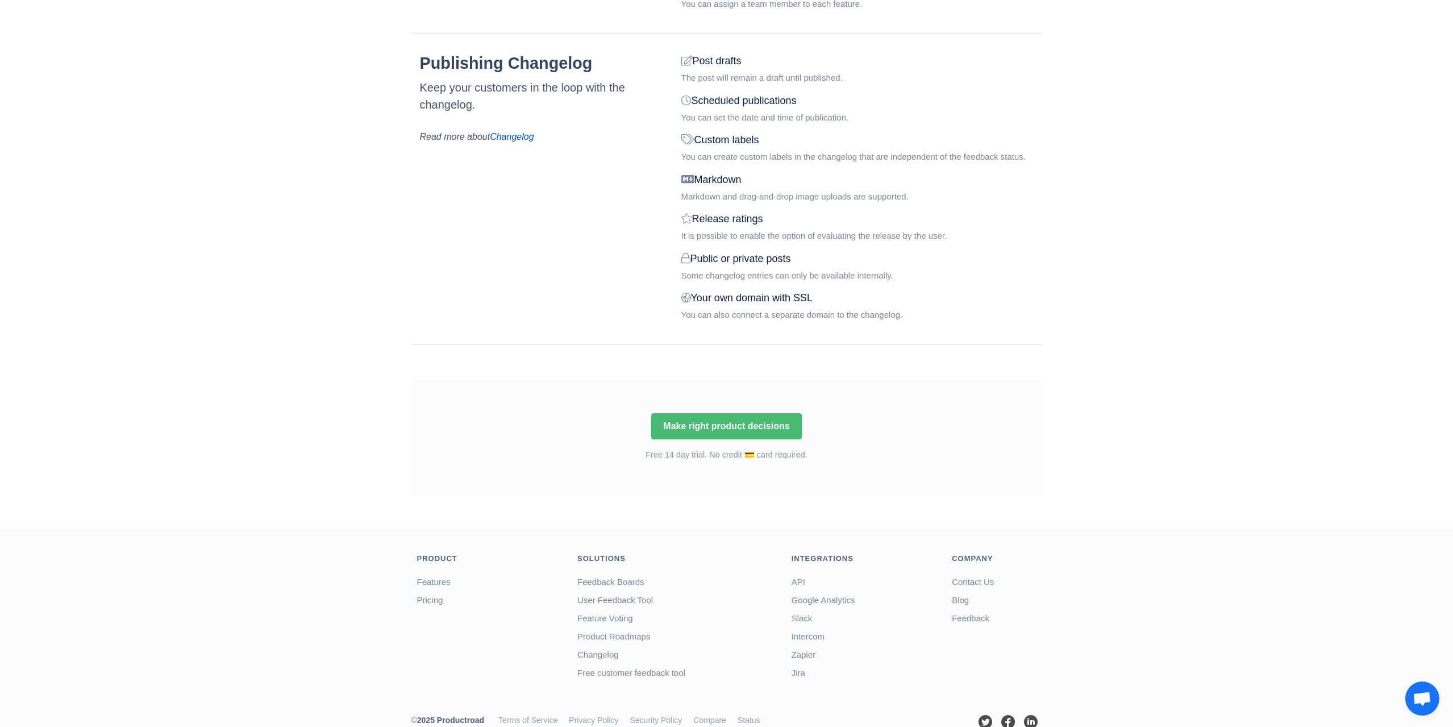
scroll to position [1394, 0]
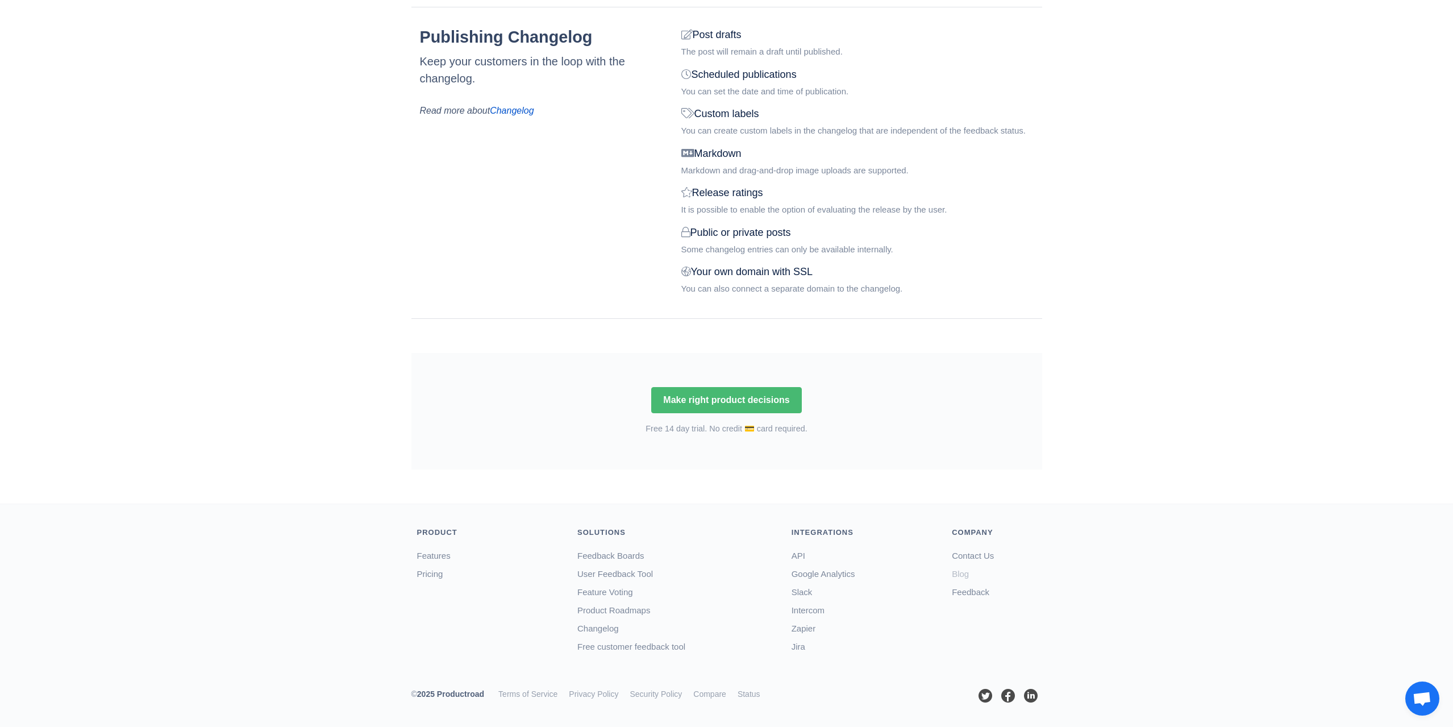
click at [966, 572] on link "Blog" at bounding box center [960, 574] width 17 height 10
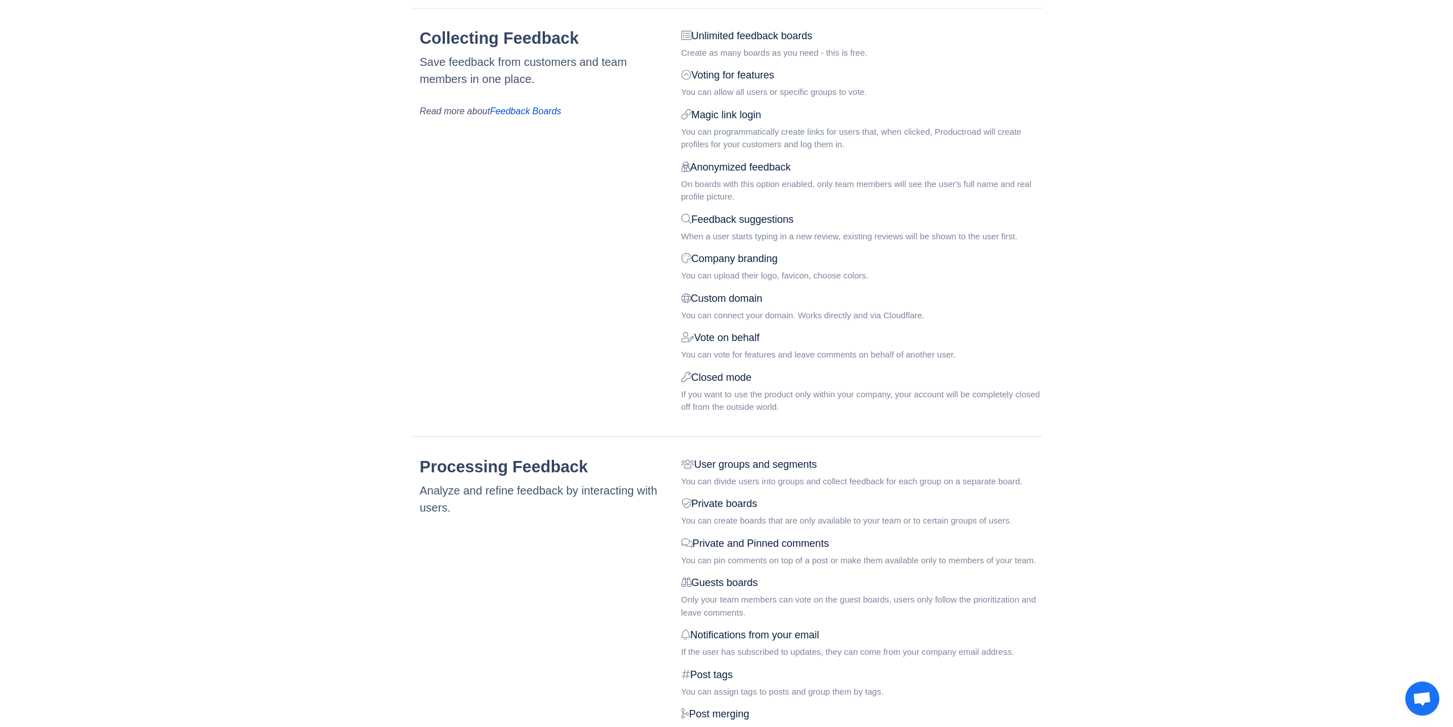
scroll to position [0, 0]
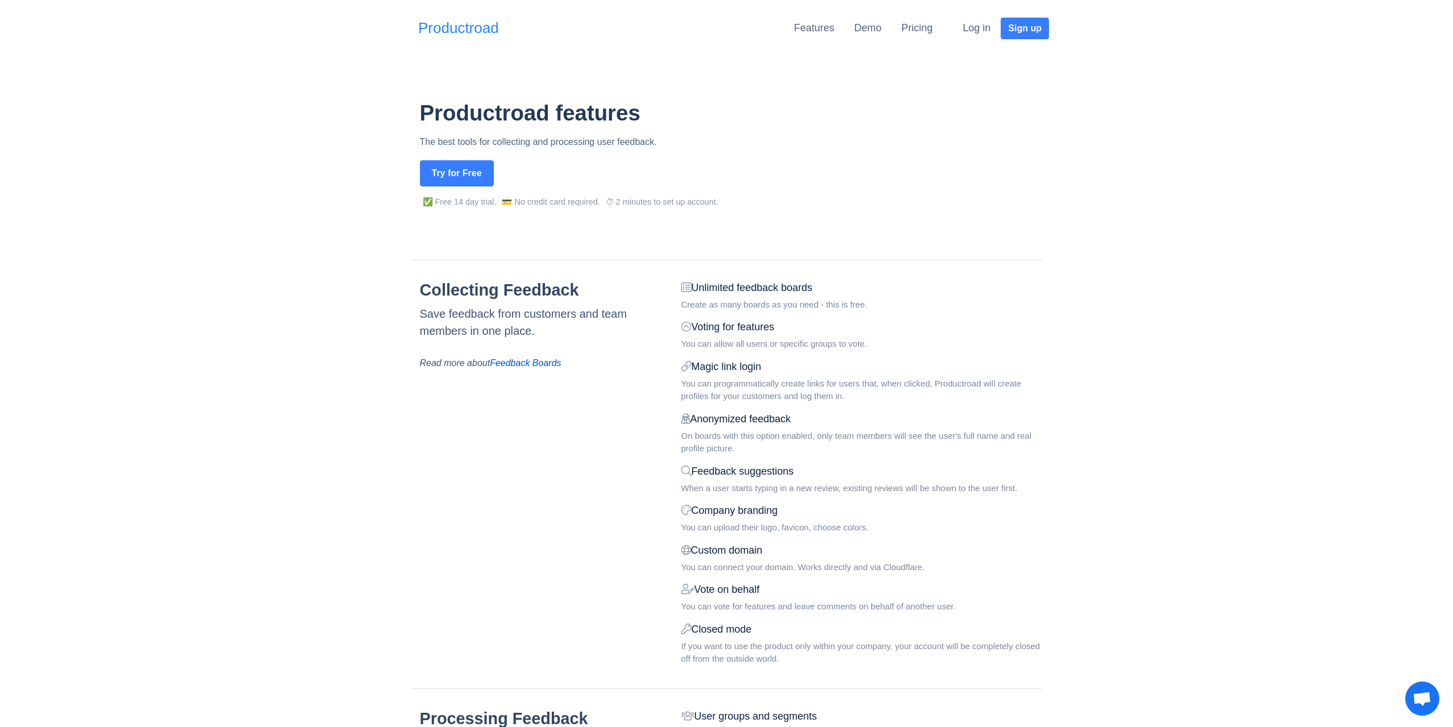
click at [471, 30] on link "Productroad" at bounding box center [458, 28] width 81 height 22
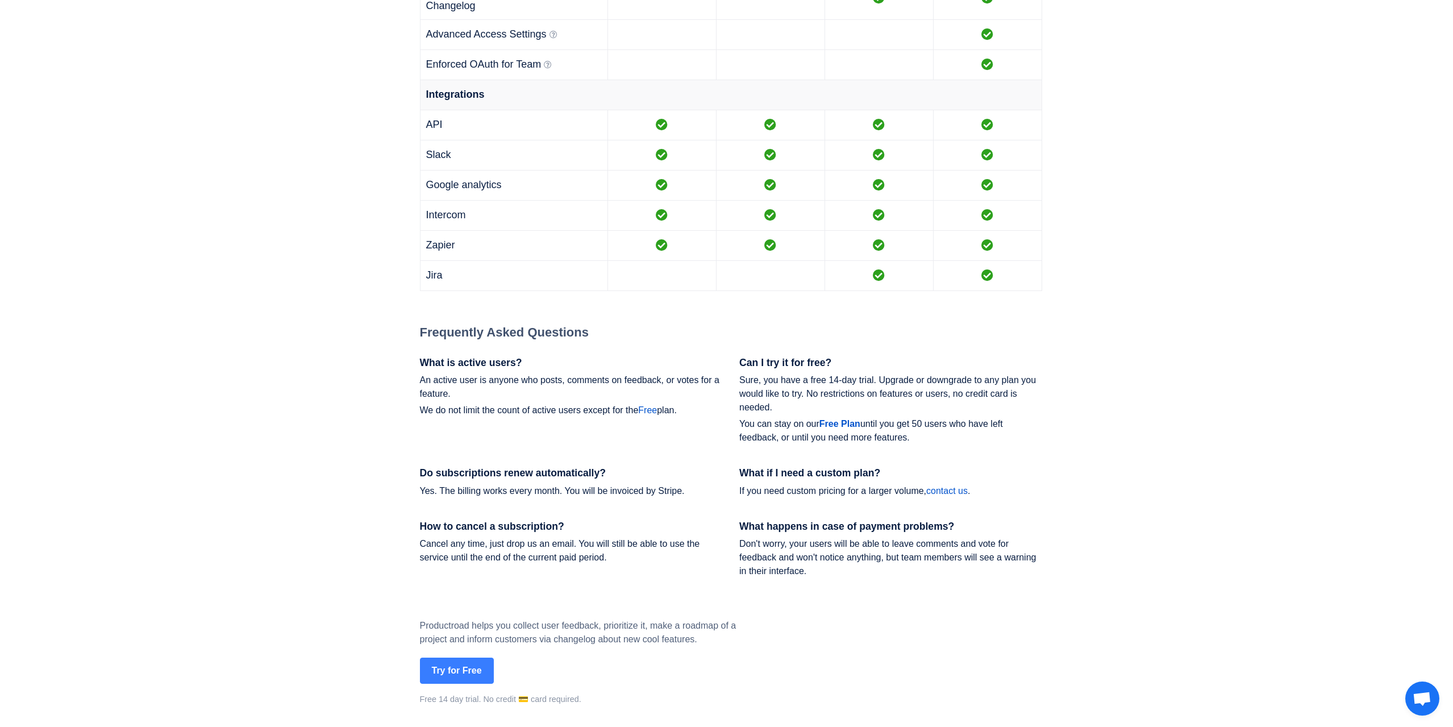
scroll to position [1364, 0]
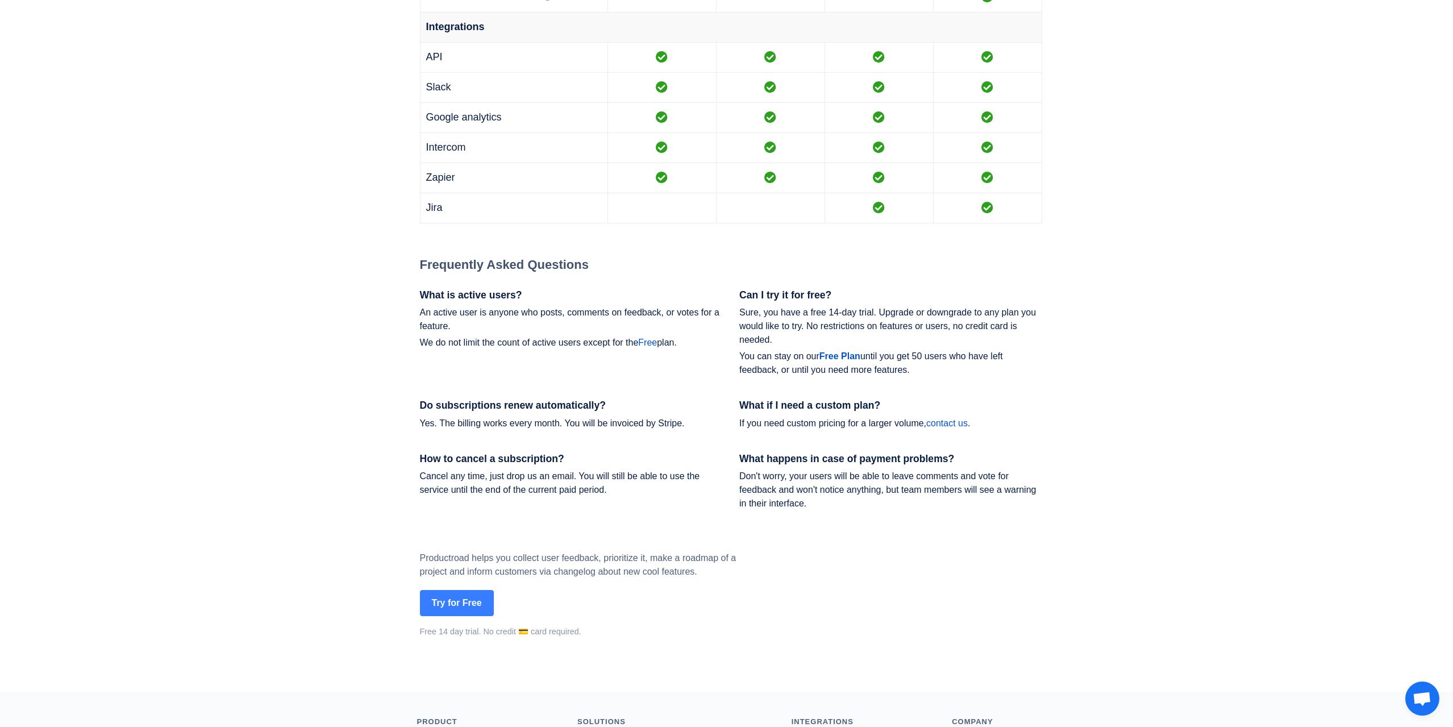
click at [789, 320] on p "Sure, you have a free 14-day trial. Upgrade or downgrade to any plan you would …" at bounding box center [890, 326] width 303 height 41
click at [776, 318] on p "Sure, you have a free 14-day trial. Upgrade or downgrade to any plan you would …" at bounding box center [890, 326] width 303 height 41
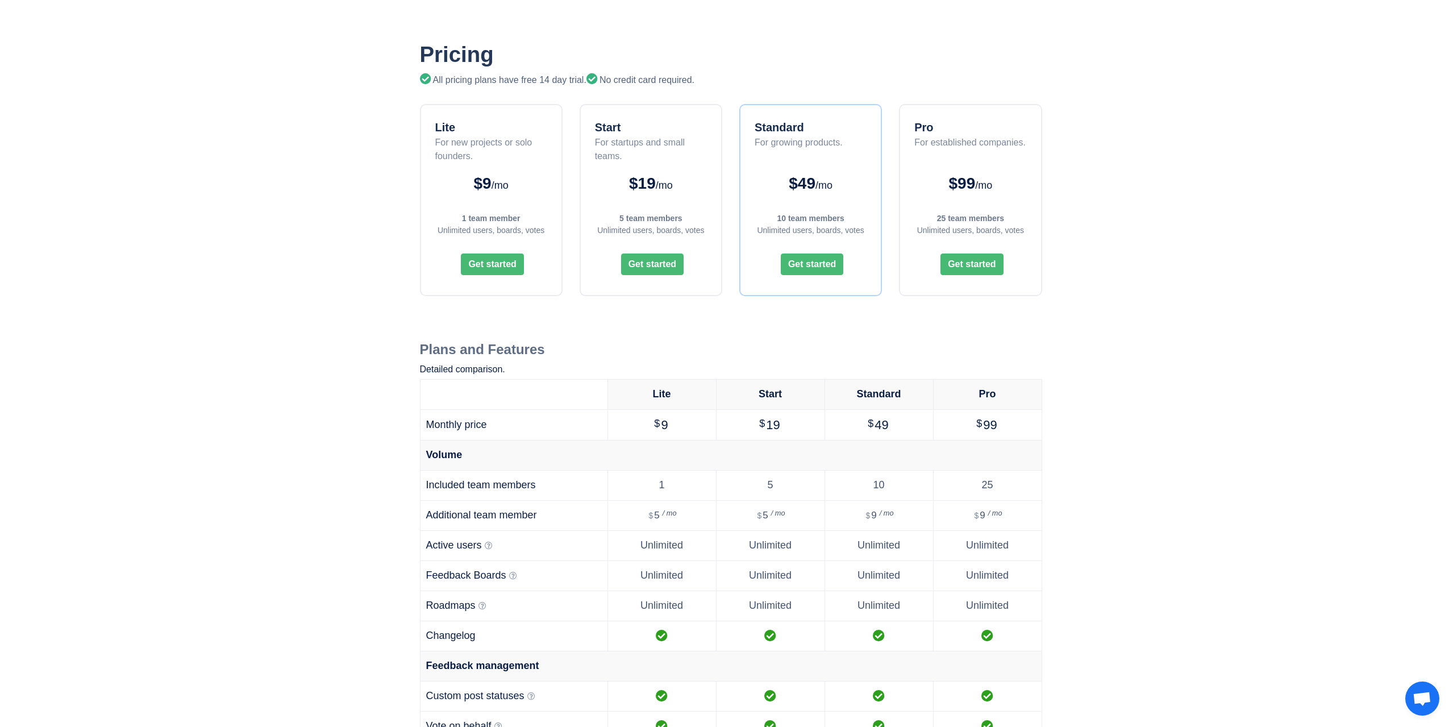
scroll to position [0, 0]
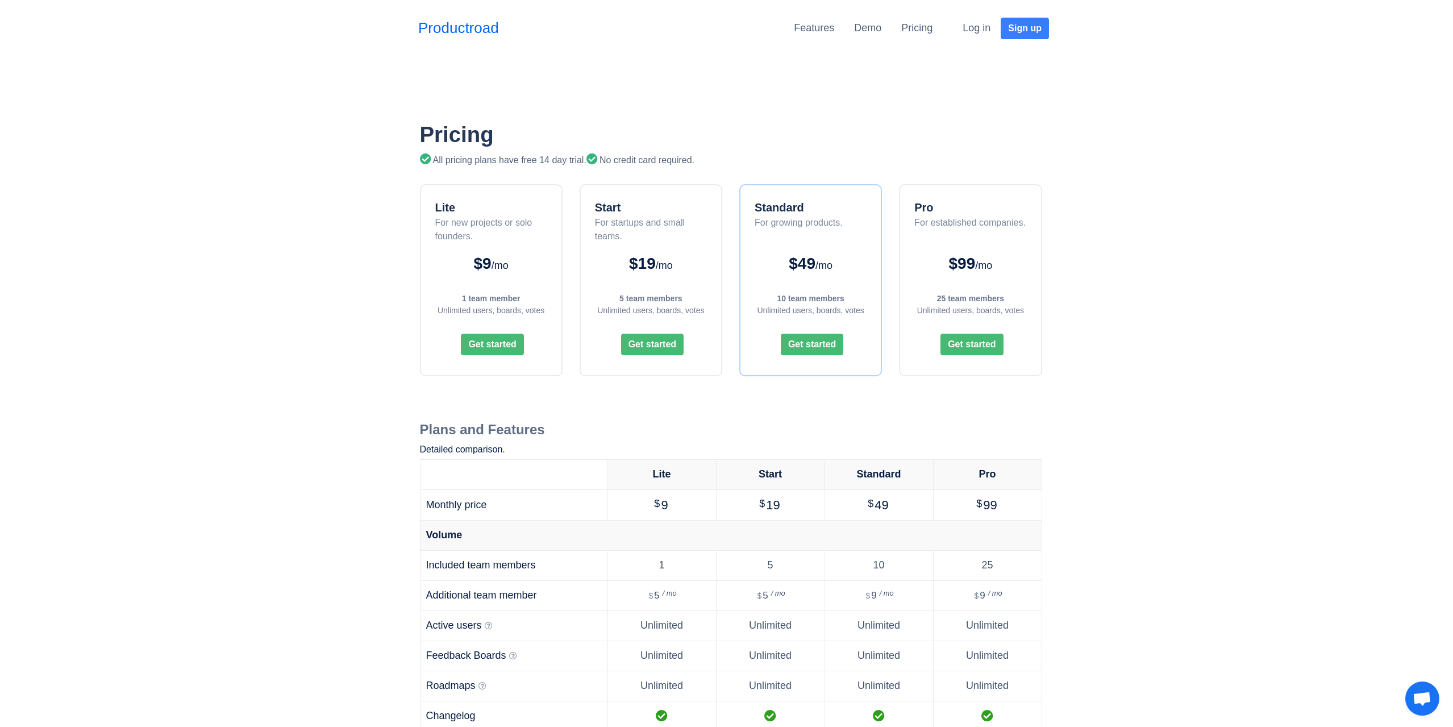
click at [627, 160] on div "All pricing plans have free 14 day trial. No credit card required." at bounding box center [731, 160] width 622 height 14
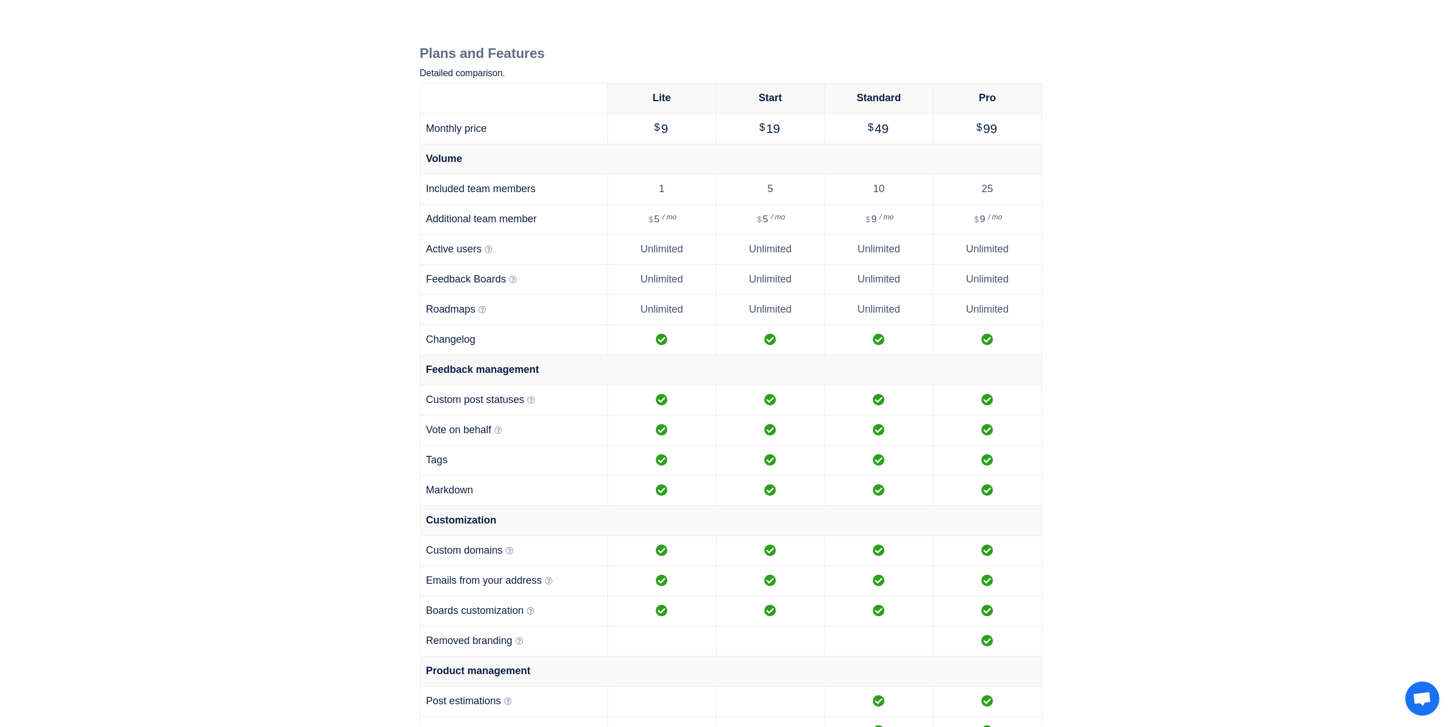
scroll to position [398, 0]
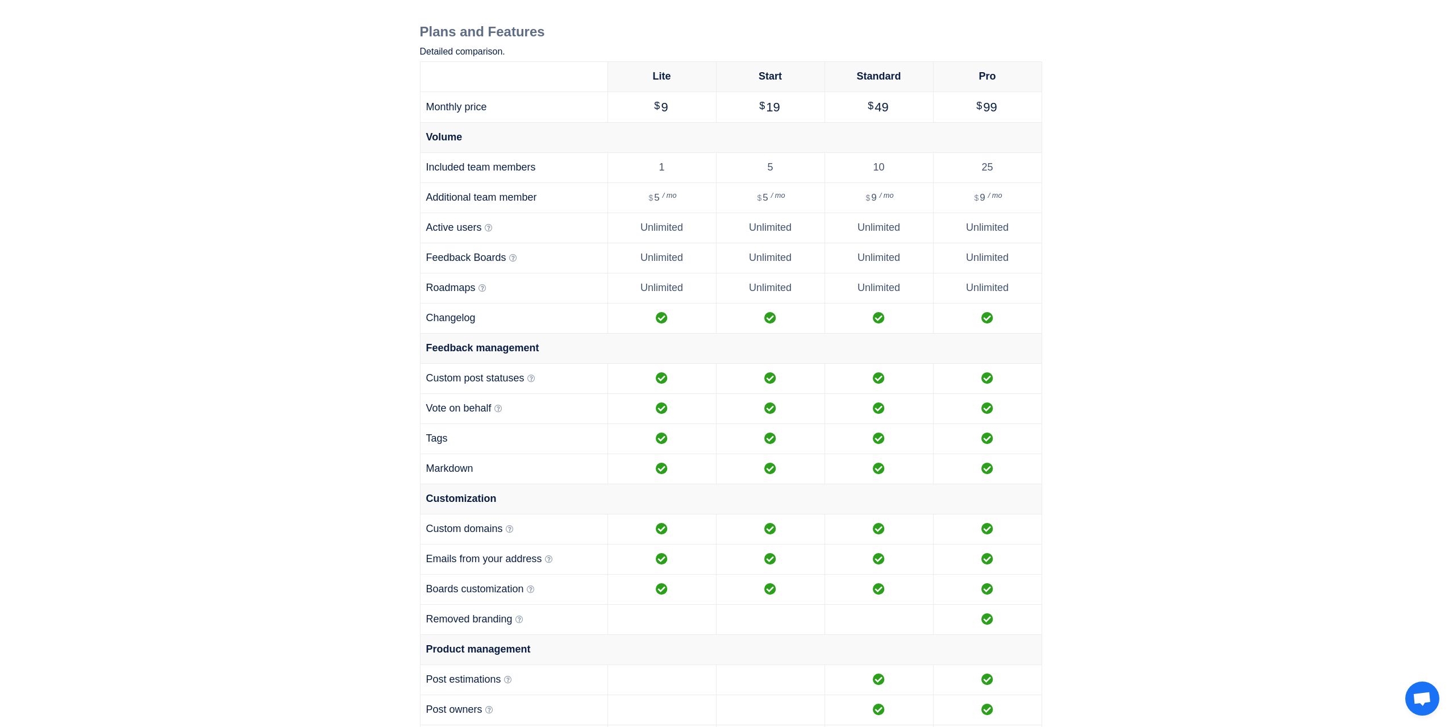
click at [785, 289] on span "Unlimited" at bounding box center [770, 287] width 43 height 11
copy span "Unlimited"
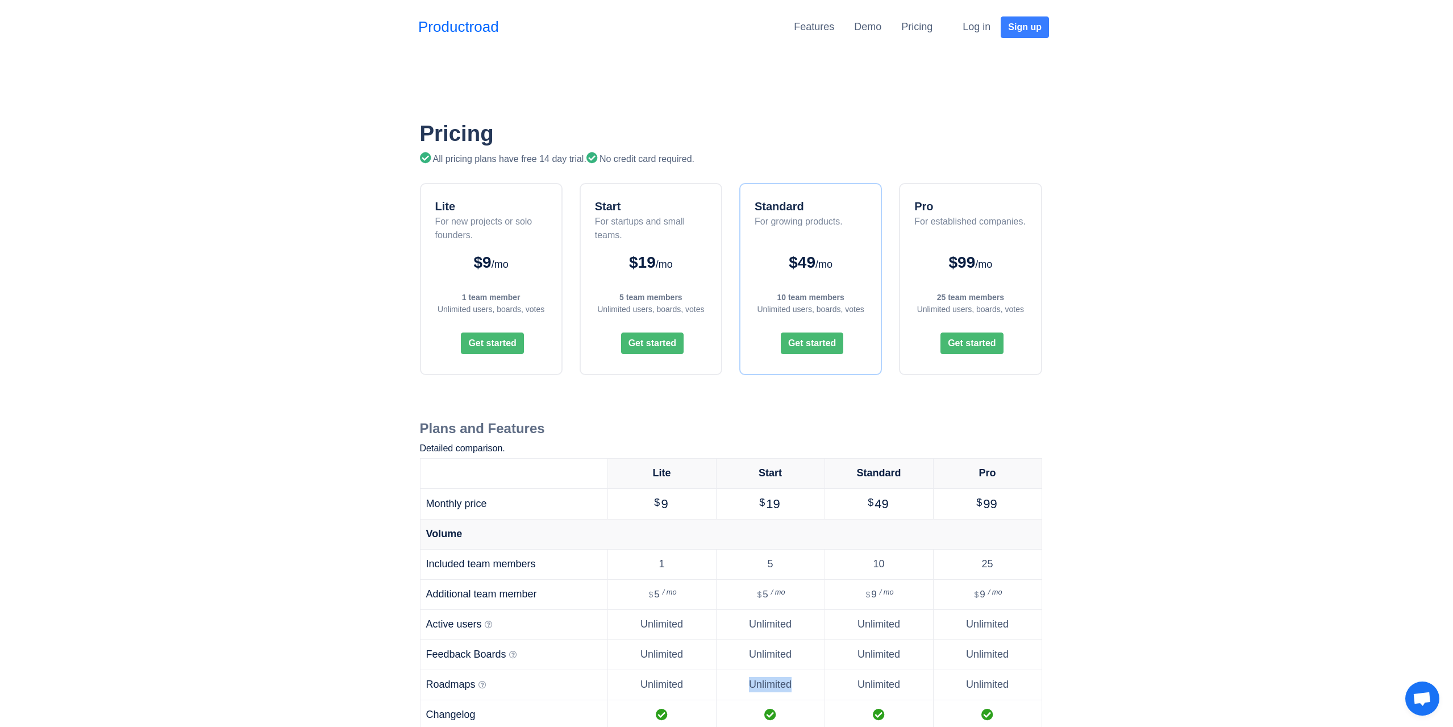
scroll to position [0, 0]
click at [533, 161] on div "All pricing plans have free 14 day trial. No credit card required." at bounding box center [731, 160] width 622 height 14
drag, startPoint x: 533, startPoint y: 161, endPoint x: 569, endPoint y: 161, distance: 36.4
click at [569, 161] on div "All pricing plans have free 14 day trial. No credit card required." at bounding box center [731, 160] width 622 height 14
copy div "free 14 day trial"
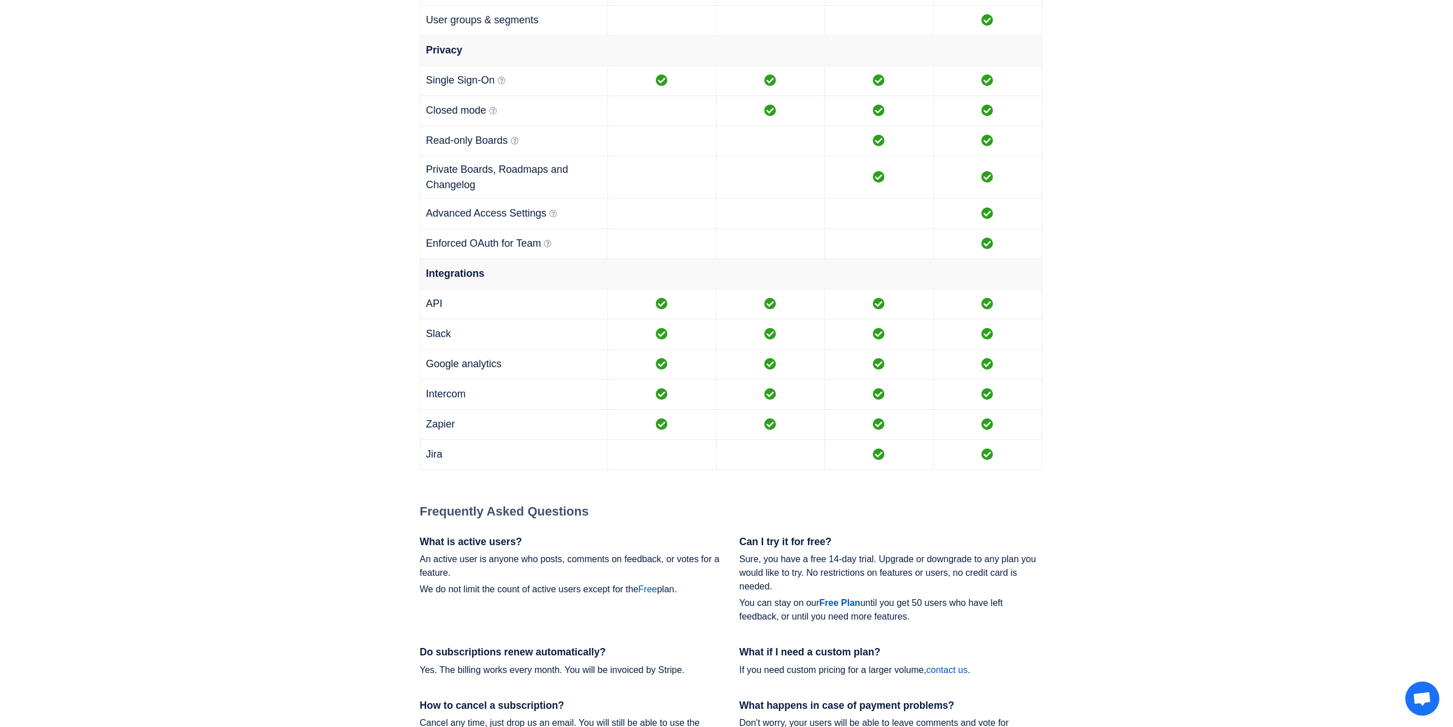
scroll to position [1099, 0]
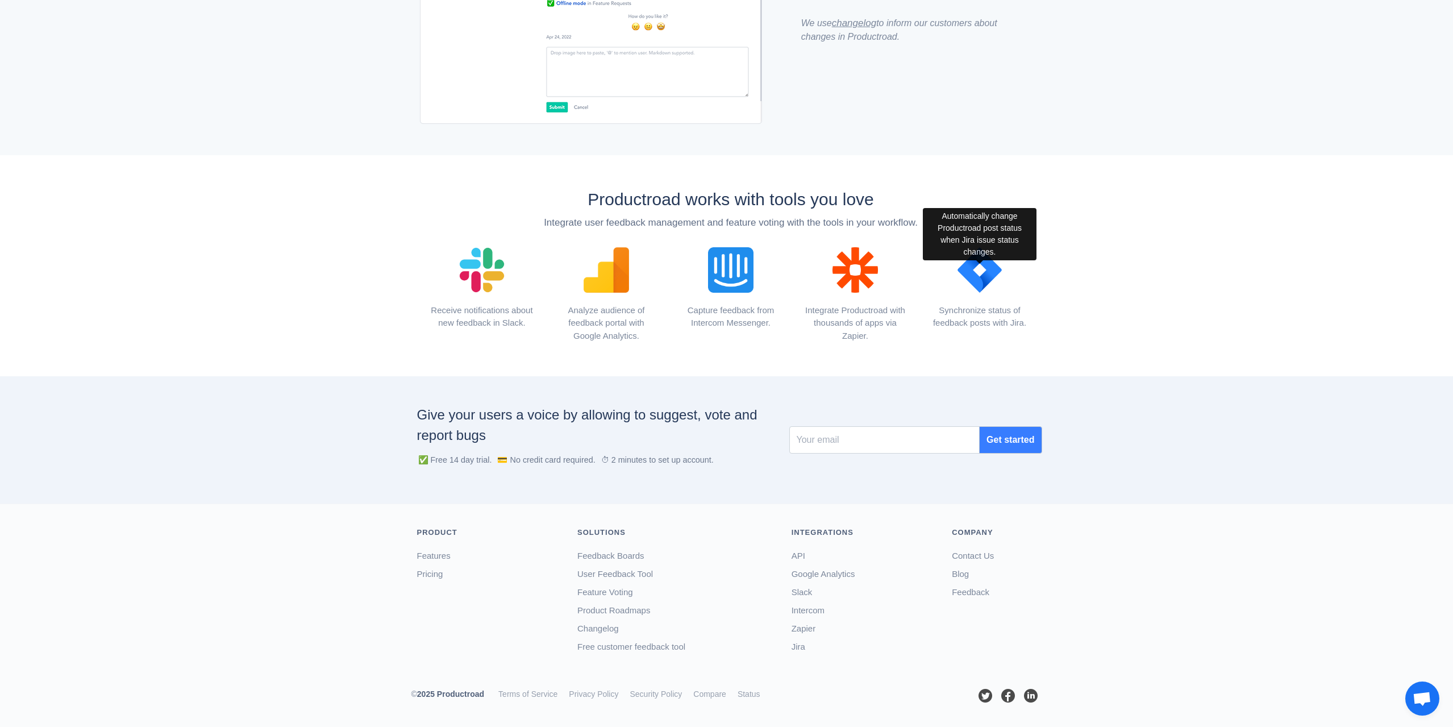
scroll to position [1213, 0]
click at [971, 595] on link "Feedback" at bounding box center [971, 592] width 38 height 10
click at [972, 558] on link "Contact Us" at bounding box center [973, 556] width 42 height 10
click at [1430, 695] on span "Otevřený chat" at bounding box center [1422, 700] width 19 height 16
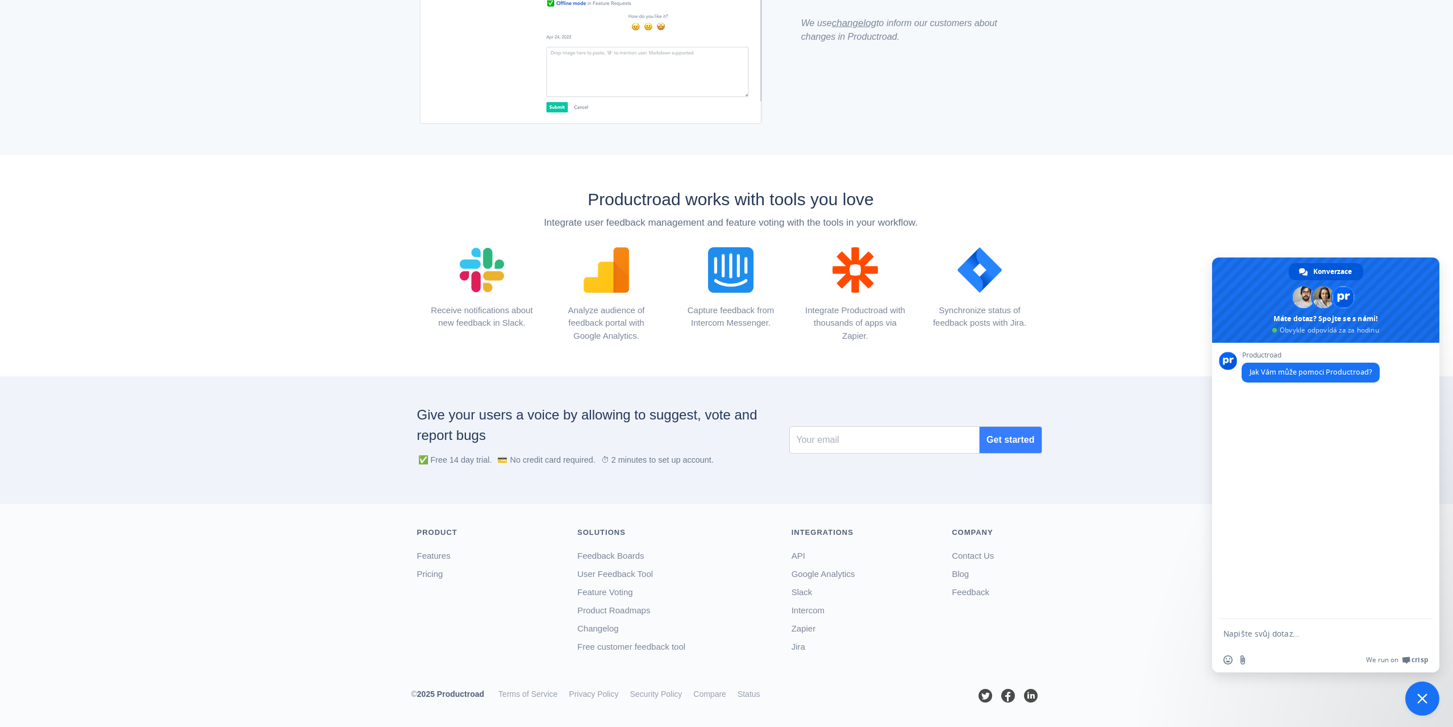
click at [1114, 285] on div "Productroad works with tools you love Integrate user feedback management and fe…" at bounding box center [726, 265] width 1453 height 221
click at [1431, 702] on span "Zavřít chat" at bounding box center [1423, 698] width 34 height 34
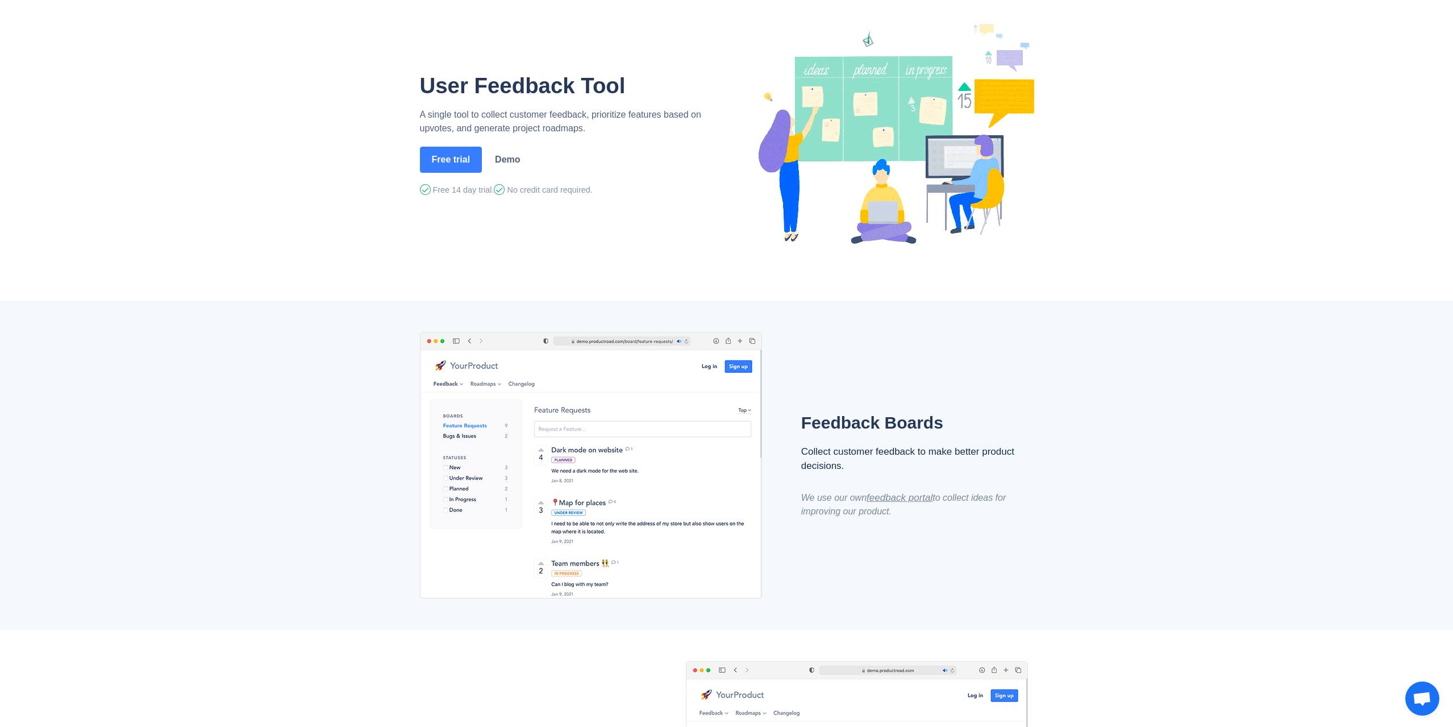
scroll to position [0, 0]
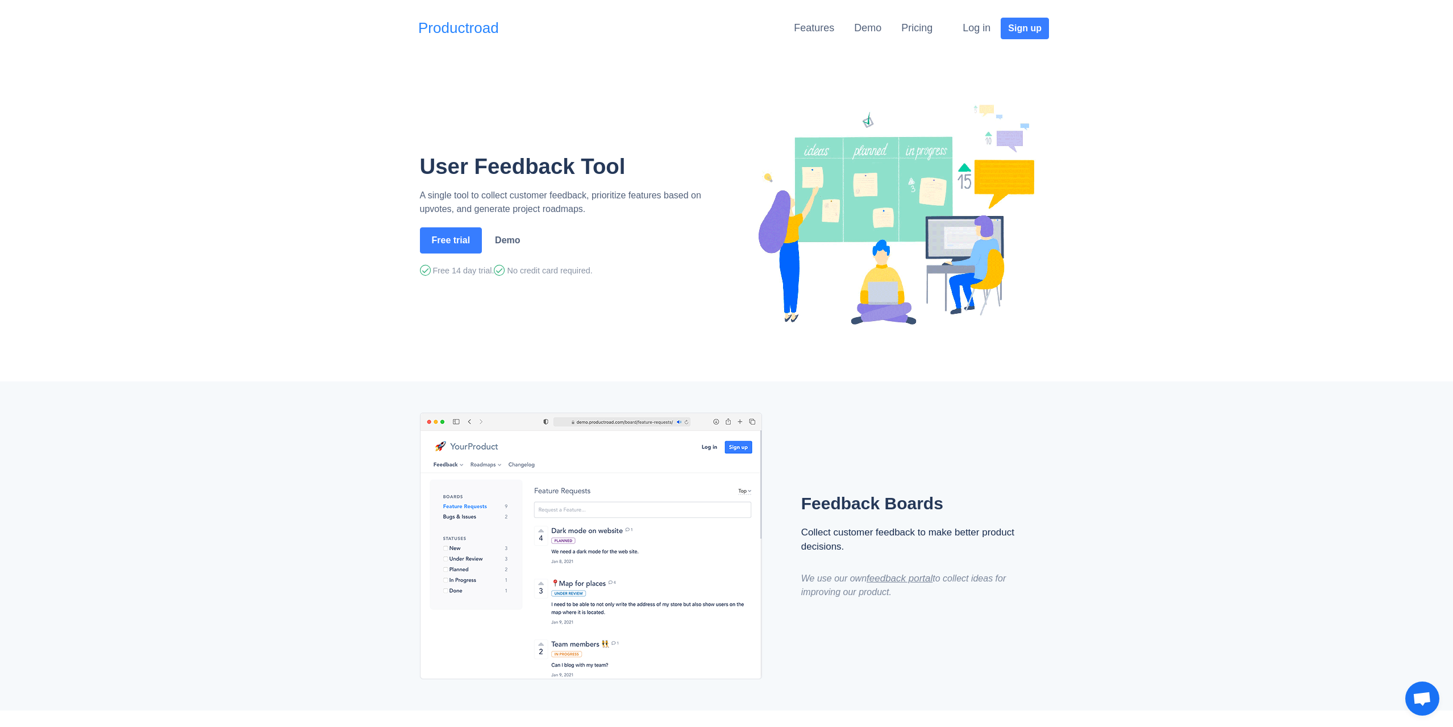
click at [447, 34] on link "Productroad" at bounding box center [458, 28] width 81 height 22
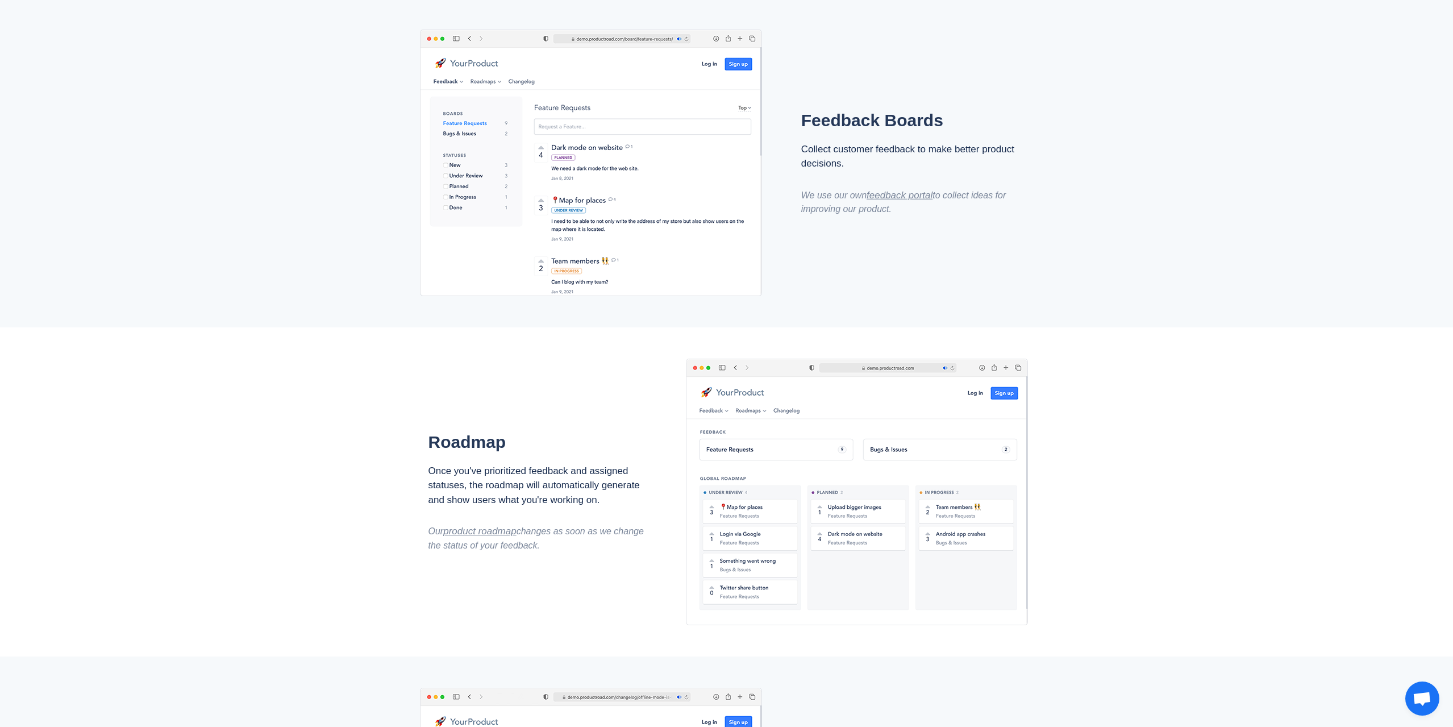
scroll to position [398, 0]
